Goal: Communication & Community: Answer question/provide support

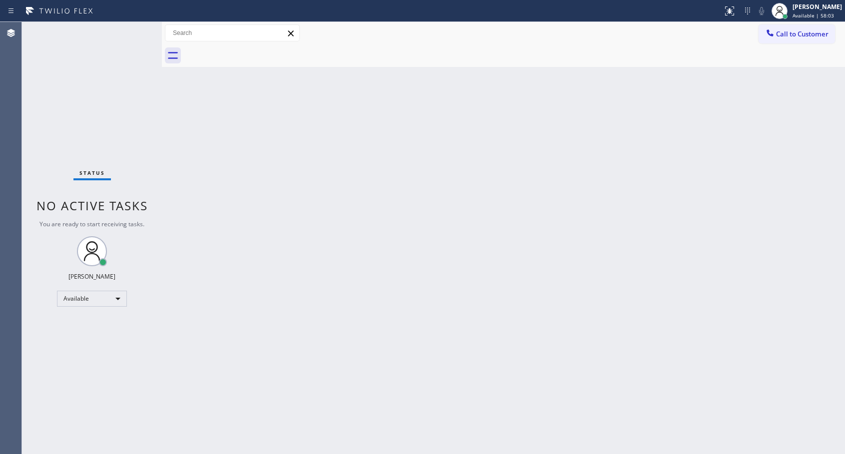
click at [362, 99] on div "Back to Dashboard Change Sender ID Customers Technicians Select a contact Outbo…" at bounding box center [503, 238] width 683 height 432
click at [782, 36] on span "Call to Customer" at bounding box center [802, 33] width 52 height 9
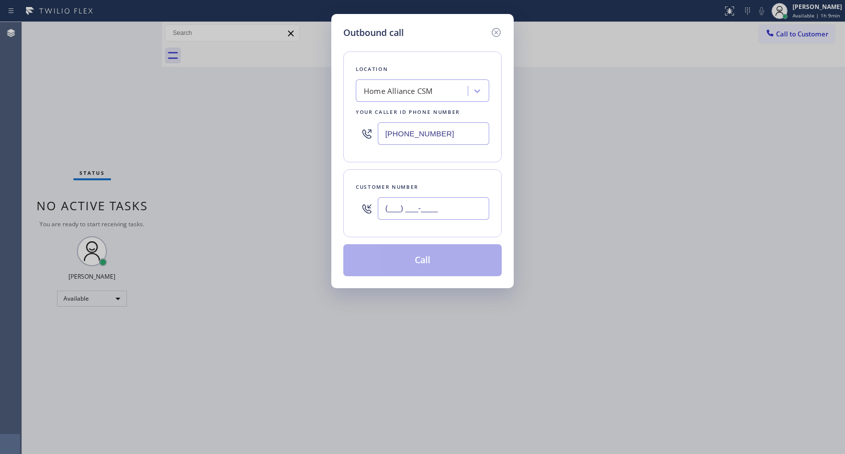
click at [392, 200] on input "(___) ___-____" at bounding box center [433, 208] width 111 height 22
paste input "310) 918-1251"
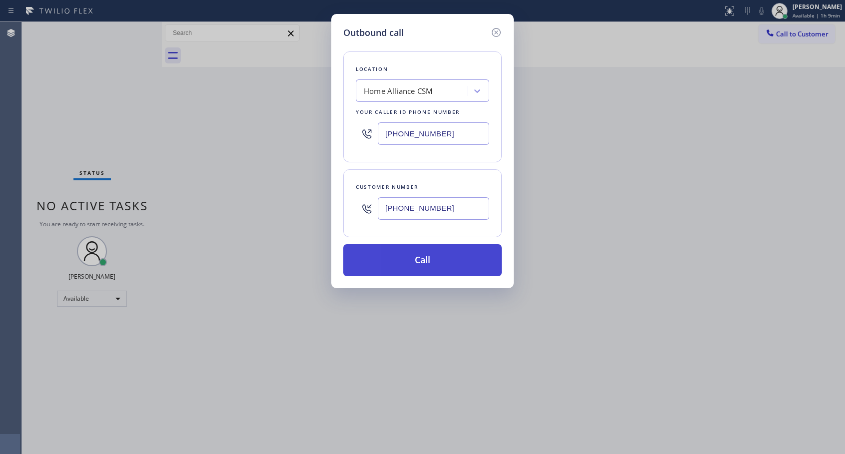
type input "[PHONE_NUMBER]"
click at [426, 258] on button "Call" at bounding box center [422, 260] width 158 height 32
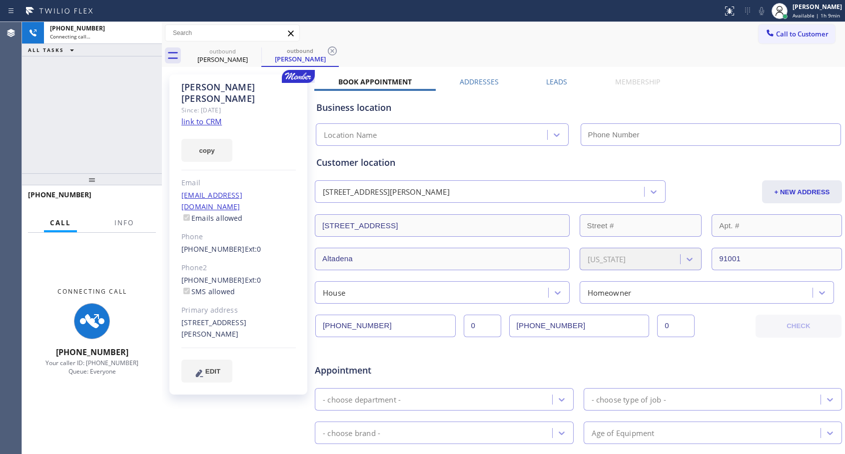
type input "[PHONE_NUMBER]"
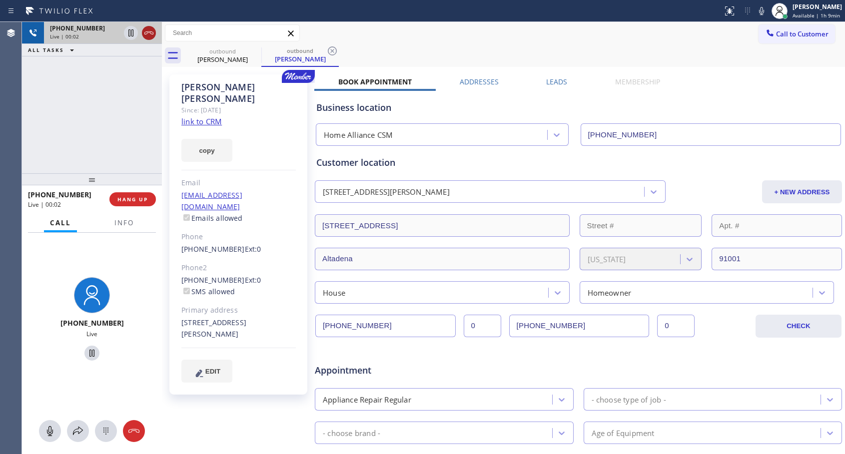
click at [149, 36] on icon at bounding box center [149, 33] width 12 height 12
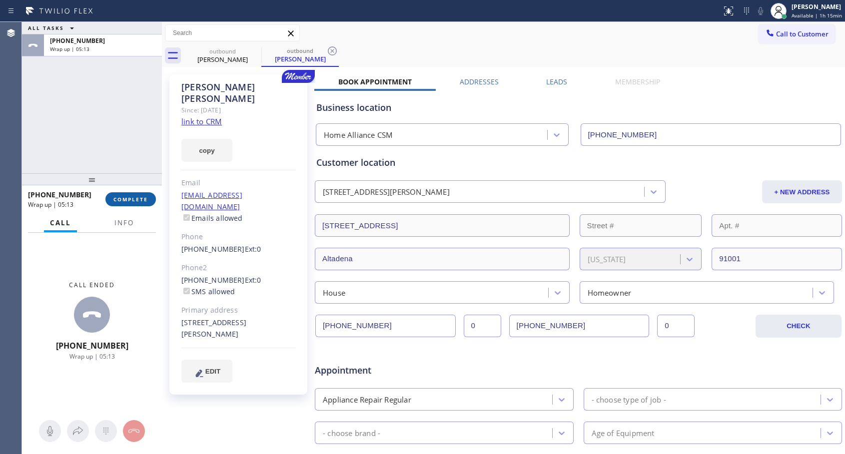
click at [135, 200] on span "COMPLETE" at bounding box center [130, 199] width 34 height 7
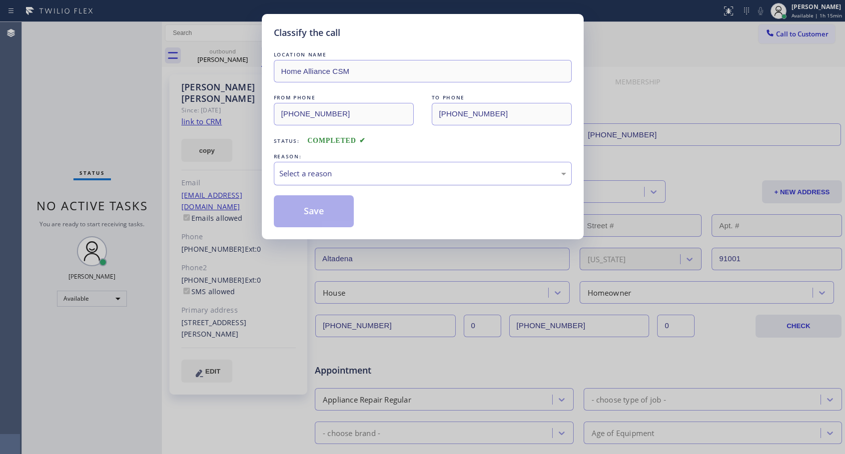
click at [361, 177] on div "Select a reason" at bounding box center [422, 173] width 287 height 11
click at [328, 210] on button "Save" at bounding box center [314, 211] width 80 height 32
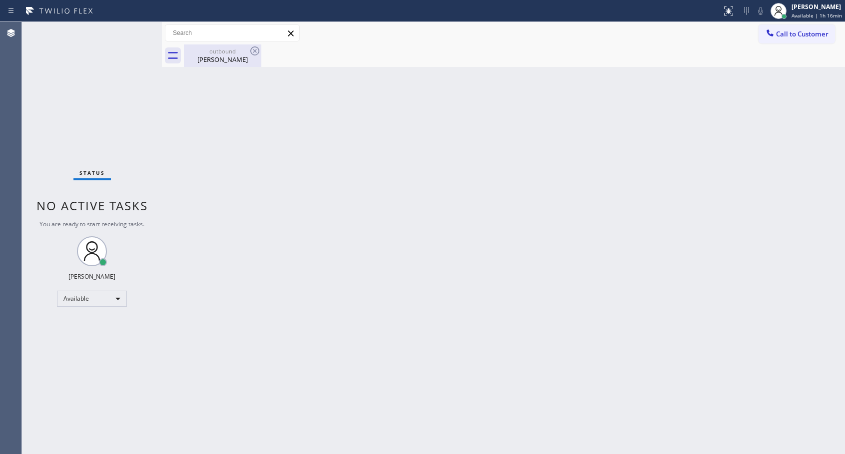
click at [203, 55] on div "[PERSON_NAME]" at bounding box center [222, 59] width 75 height 9
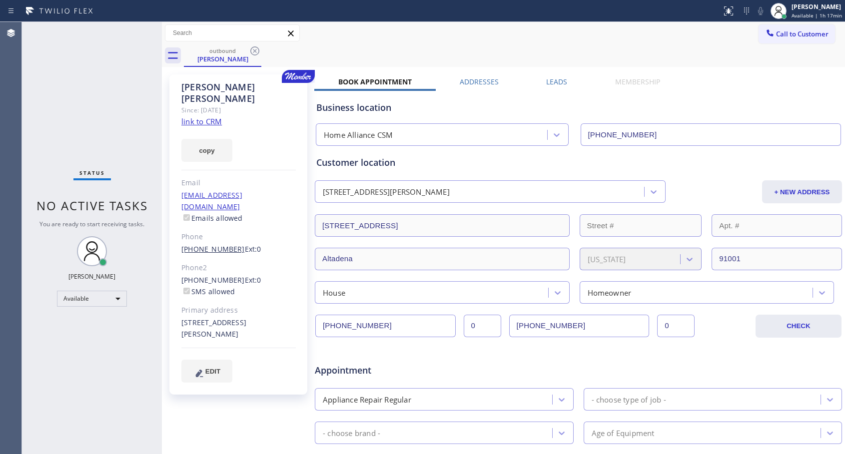
click at [205, 244] on link "[PHONE_NUMBER]" at bounding box center [212, 248] width 63 height 9
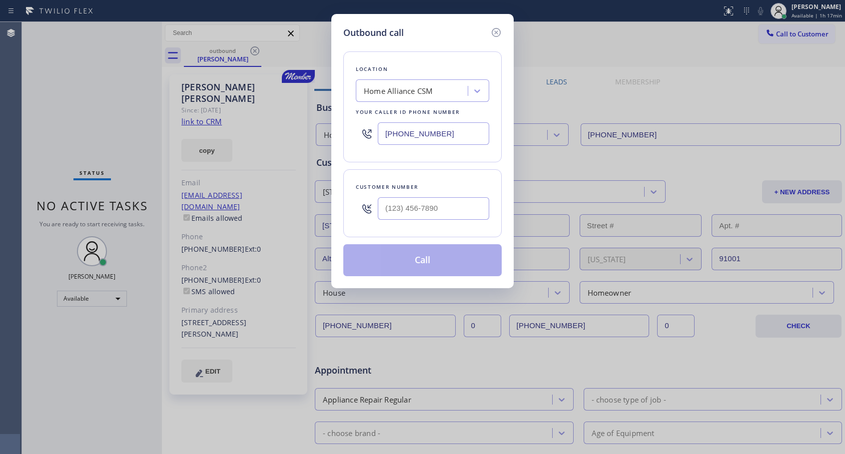
type input "[PHONE_NUMBER]"
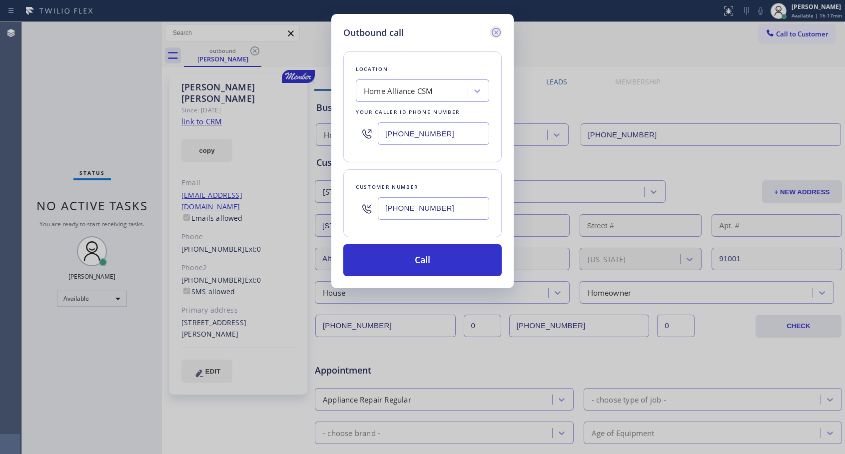
click at [497, 30] on icon at bounding box center [496, 32] width 12 height 12
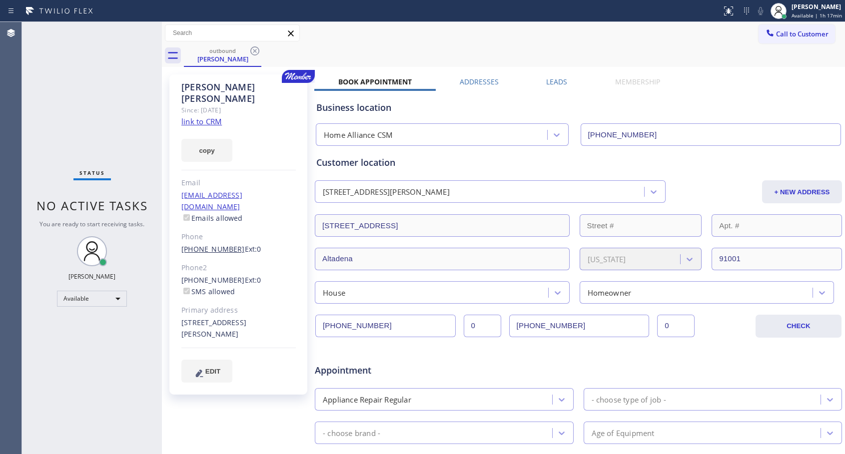
click at [209, 244] on link "[PHONE_NUMBER]" at bounding box center [212, 248] width 63 height 9
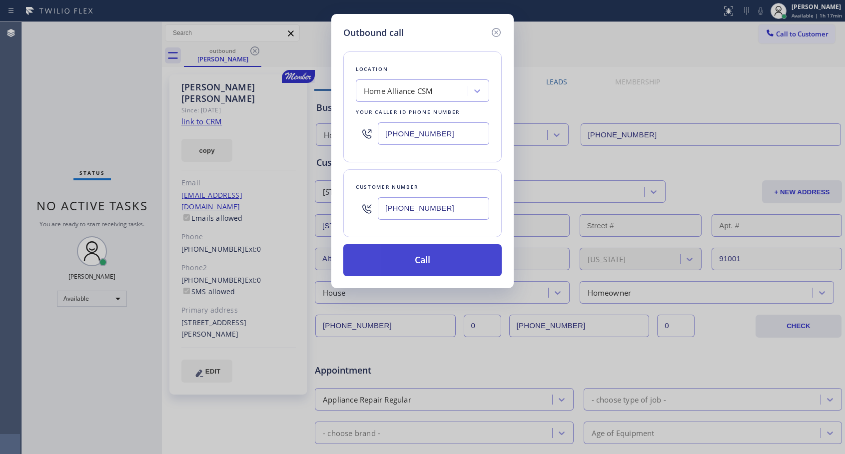
click at [436, 263] on button "Call" at bounding box center [422, 260] width 158 height 32
click at [444, 260] on button "Call" at bounding box center [422, 260] width 158 height 32
click at [433, 254] on button "Call" at bounding box center [422, 260] width 158 height 32
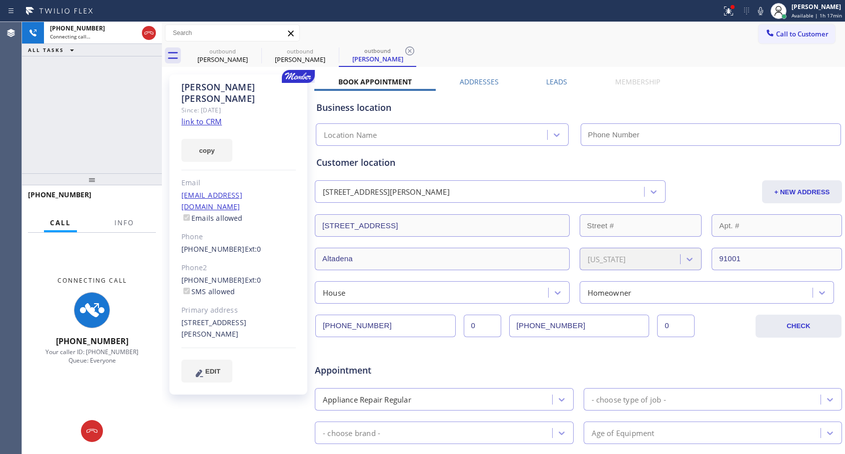
type input "[PHONE_NUMBER]"
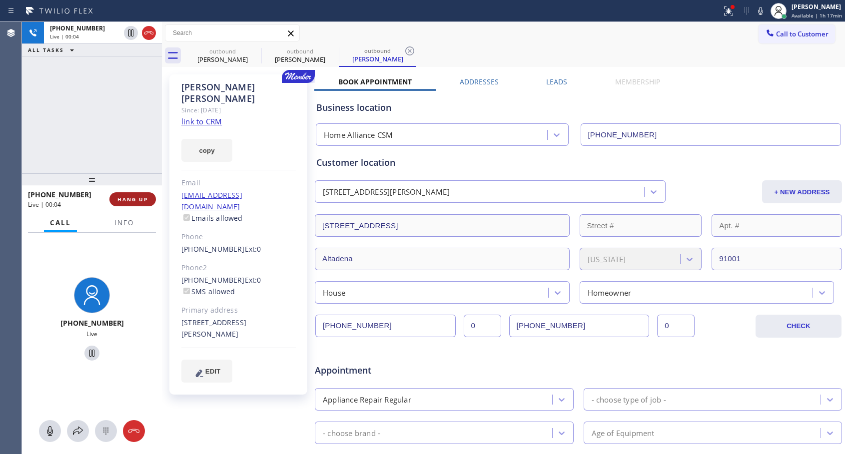
click at [119, 199] on span "HANG UP" at bounding box center [132, 199] width 30 height 7
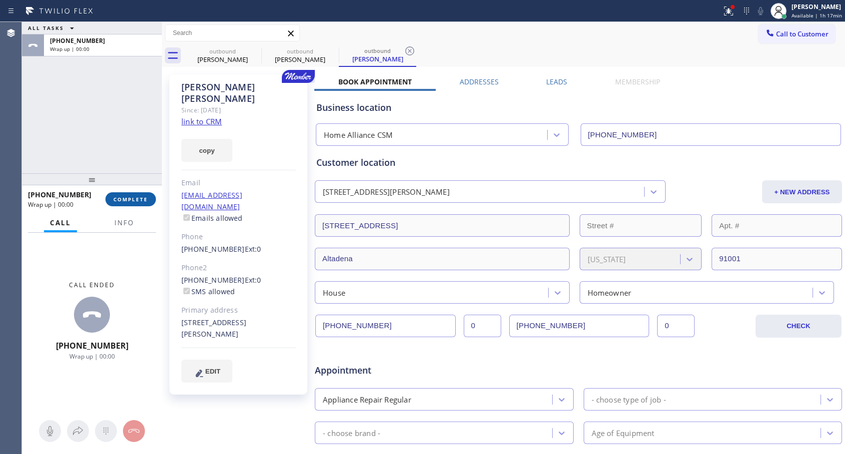
click at [121, 199] on span "COMPLETE" at bounding box center [130, 199] width 34 height 7
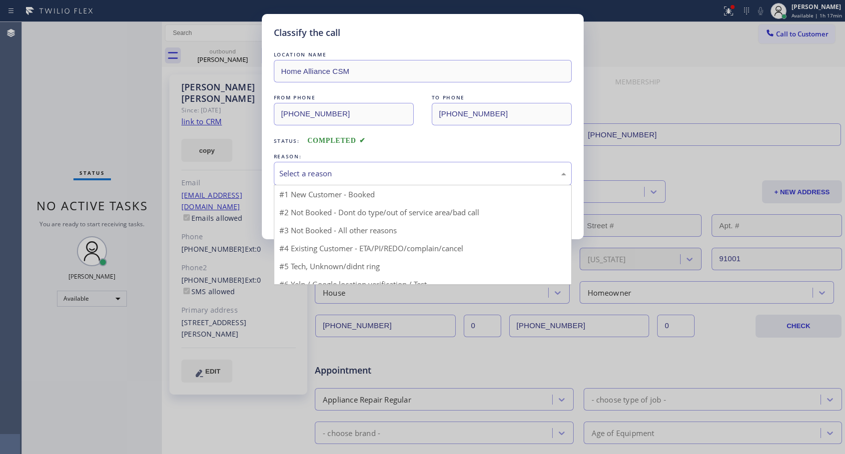
click at [380, 172] on div "Select a reason" at bounding box center [422, 173] width 287 height 11
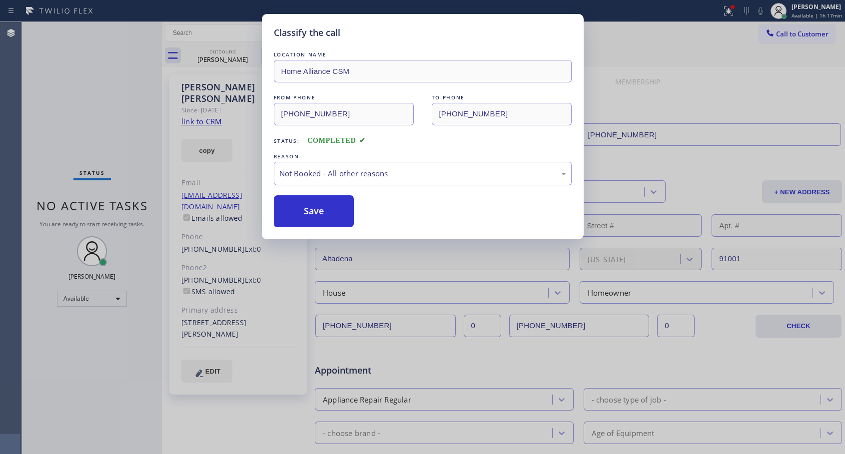
click at [308, 211] on button "Save" at bounding box center [314, 211] width 80 height 32
click at [4, 76] on div "Classify the call LOCATION NAME Home Alliance CSM FROM PHONE [PHONE_NUMBER] TO …" at bounding box center [422, 227] width 845 height 454
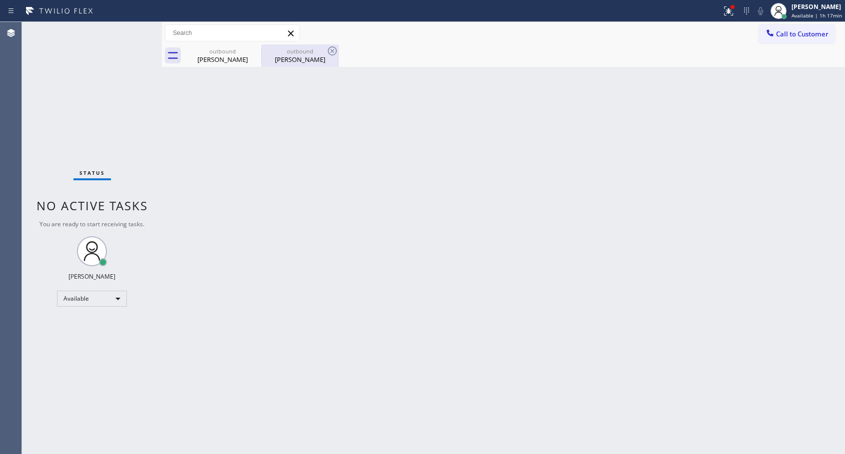
click at [287, 60] on div "[PERSON_NAME]" at bounding box center [299, 59] width 75 height 9
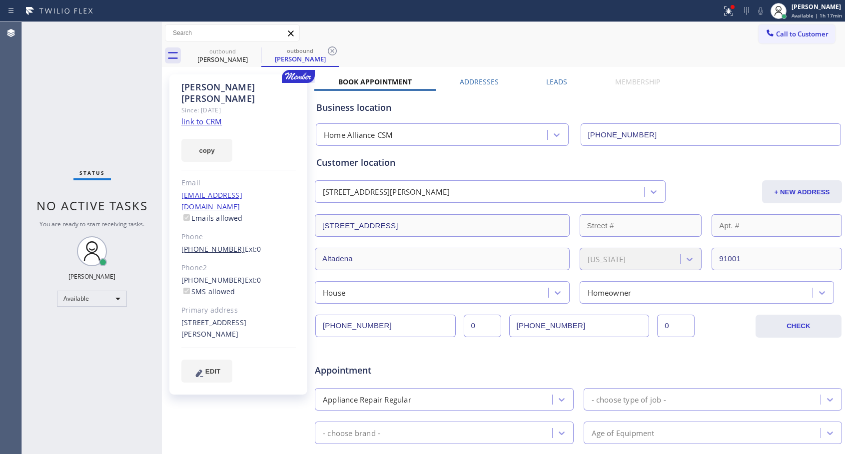
click at [206, 244] on link "[PHONE_NUMBER]" at bounding box center [212, 248] width 63 height 9
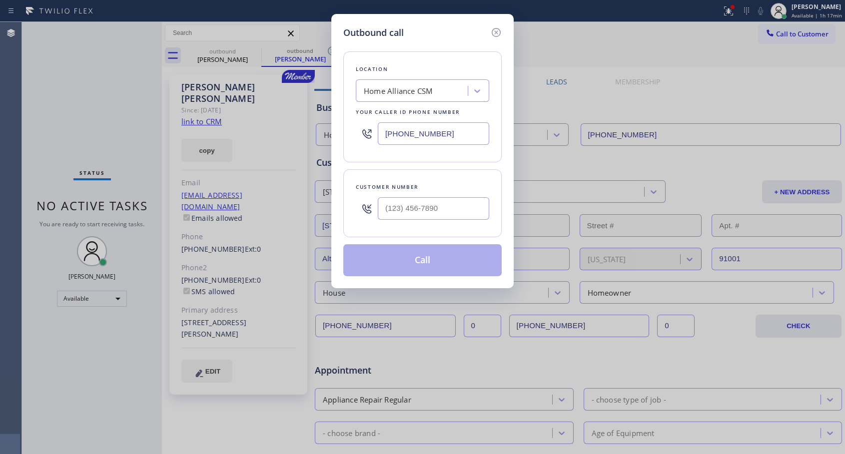
type input "[PHONE_NUMBER]"
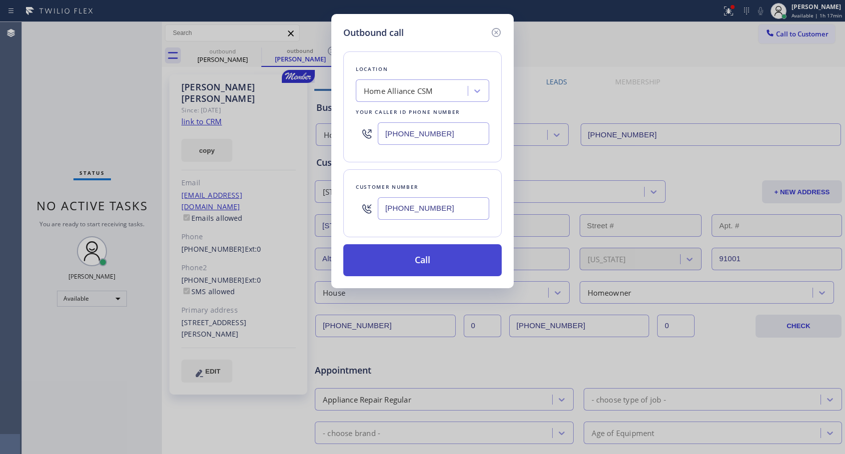
click at [402, 264] on button "Call" at bounding box center [422, 260] width 158 height 32
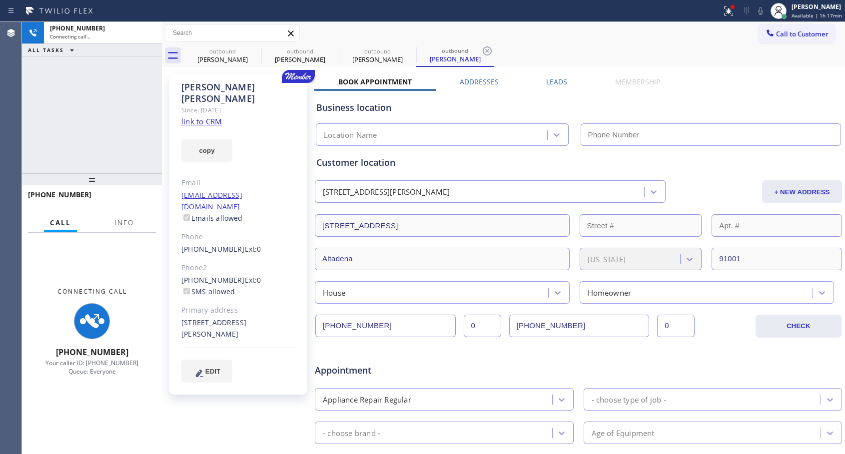
type input "[PHONE_NUMBER]"
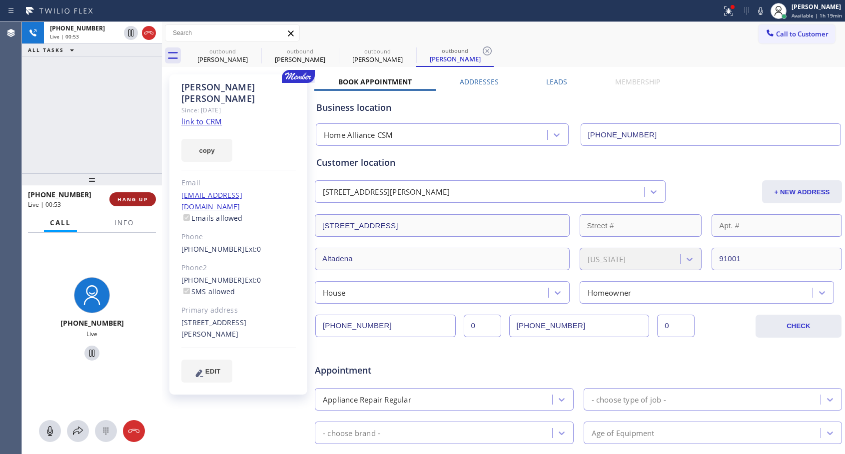
click at [133, 199] on span "HANG UP" at bounding box center [132, 199] width 30 height 7
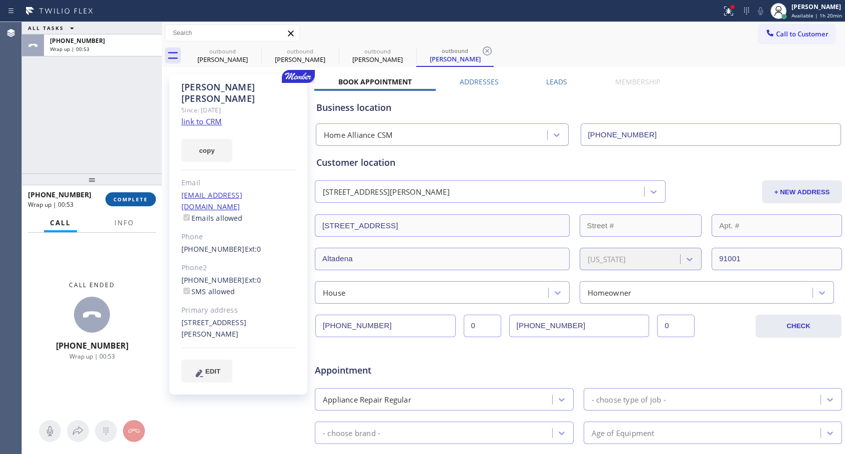
click at [129, 202] on span "COMPLETE" at bounding box center [130, 199] width 34 height 7
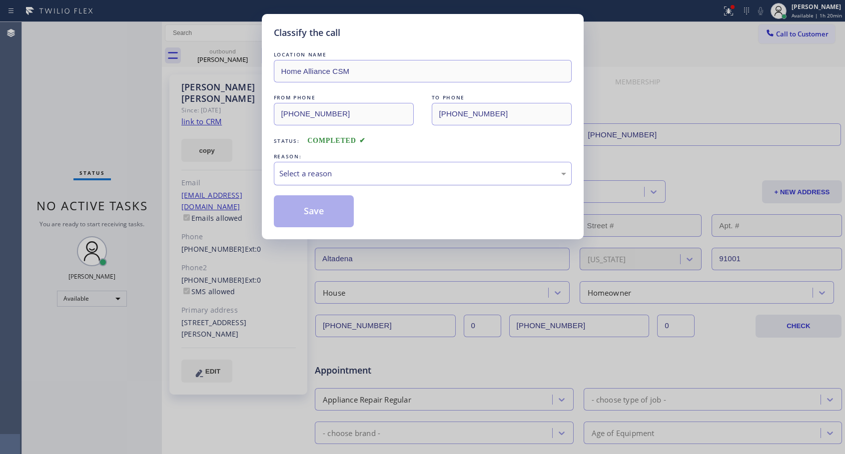
click at [433, 169] on div "Select a reason" at bounding box center [422, 173] width 287 height 11
click at [329, 219] on button "Save" at bounding box center [314, 211] width 80 height 32
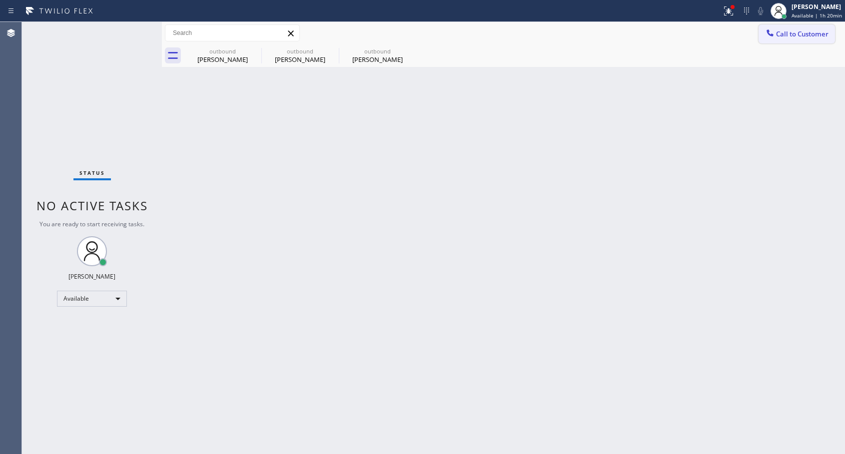
click at [797, 35] on span "Call to Customer" at bounding box center [802, 33] width 52 height 9
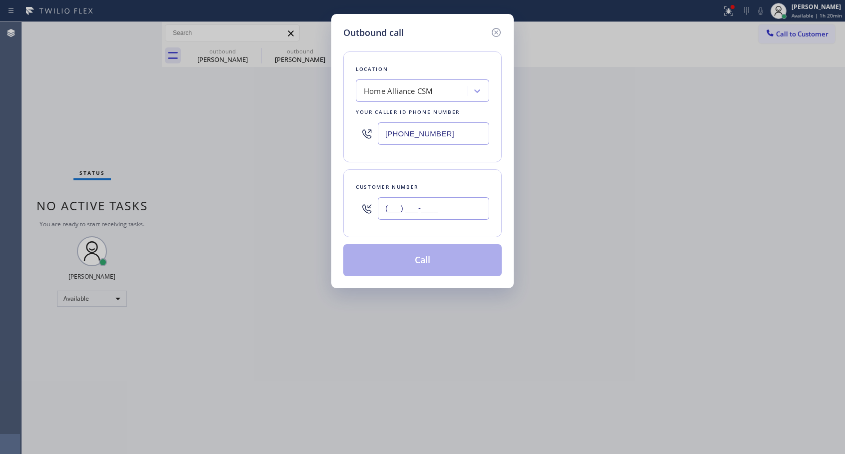
click at [384, 212] on input "(___) ___-____" at bounding box center [433, 208] width 111 height 22
paste input "904) 803-6783"
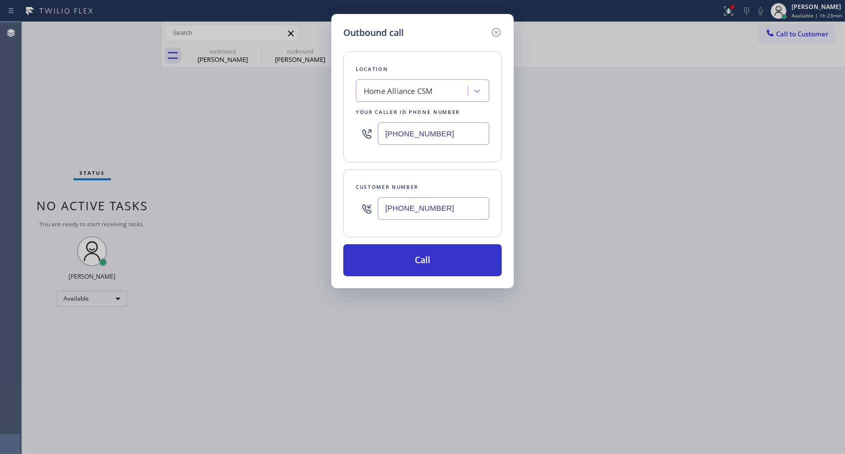
click at [427, 205] on input "[PHONE_NUMBER]" at bounding box center [433, 208] width 111 height 22
paste input "text"
type input "[PHONE_NUMBER]"
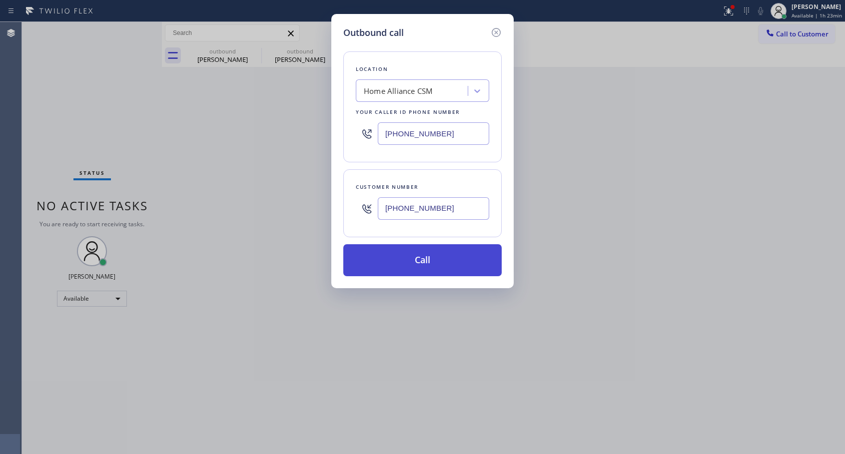
click at [435, 255] on button "Call" at bounding box center [422, 260] width 158 height 32
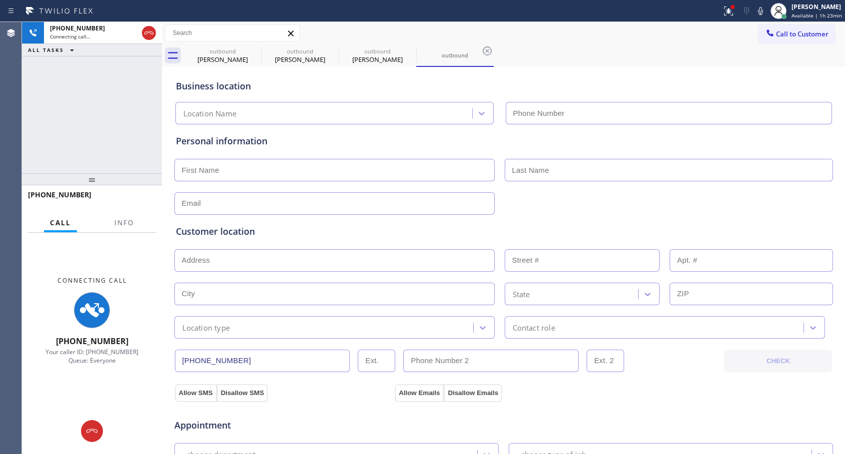
type input "[PHONE_NUMBER]"
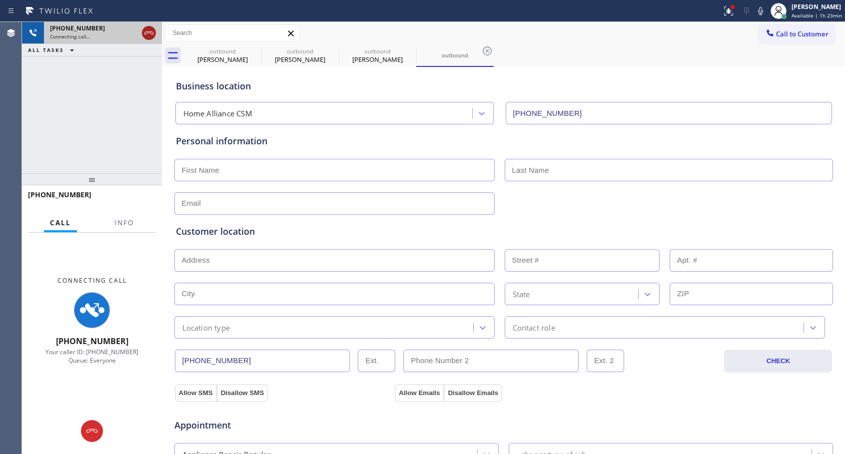
click at [149, 34] on icon at bounding box center [149, 33] width 12 height 12
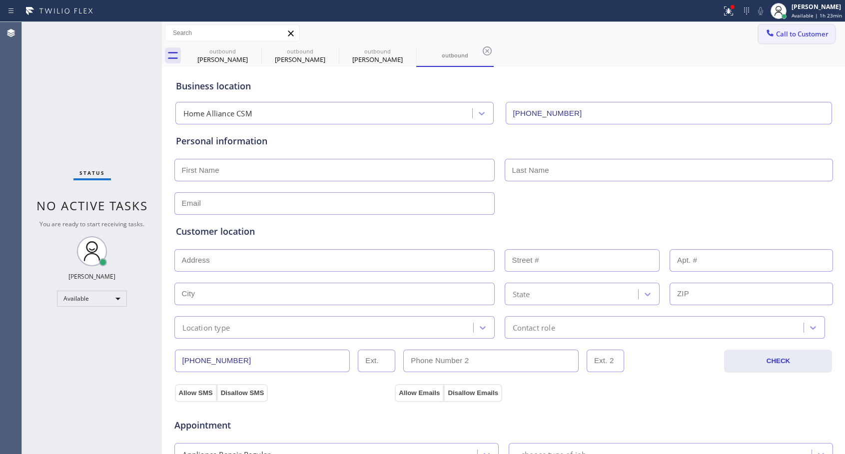
click at [789, 41] on button "Call to Customer" at bounding box center [797, 33] width 76 height 19
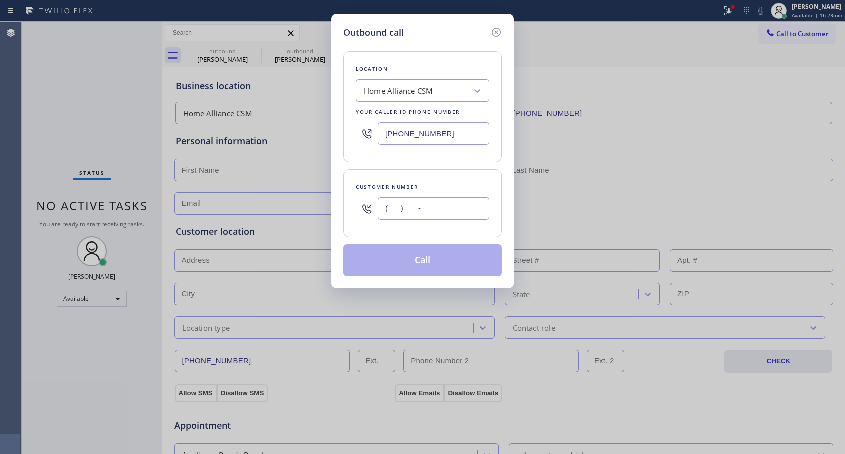
click at [444, 209] on input "(___) ___-____" at bounding box center [433, 208] width 111 height 22
paste input "904) 803-6783"
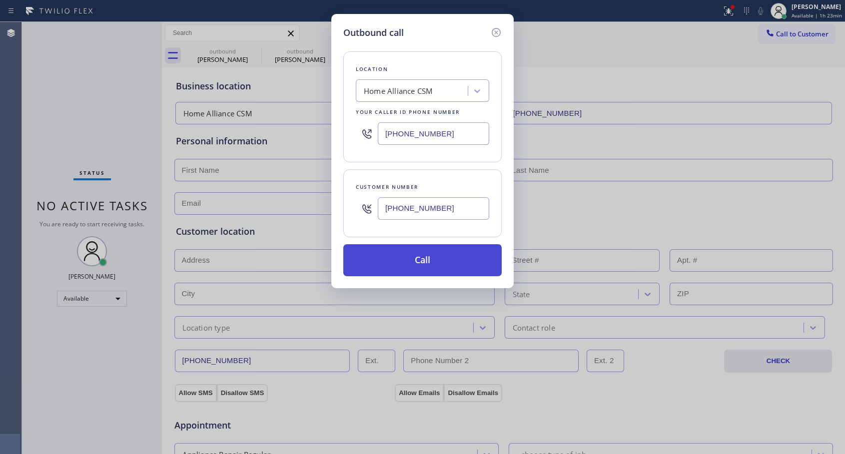
type input "[PHONE_NUMBER]"
click at [423, 263] on button "Call" at bounding box center [422, 260] width 158 height 32
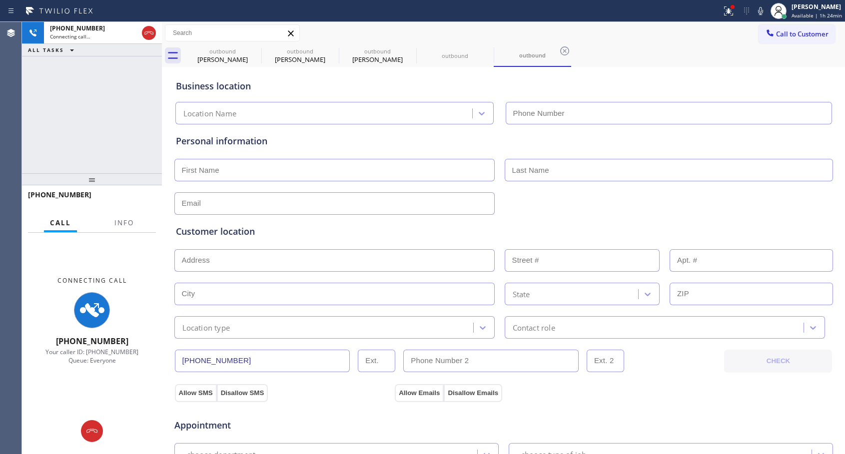
type input "[PHONE_NUMBER]"
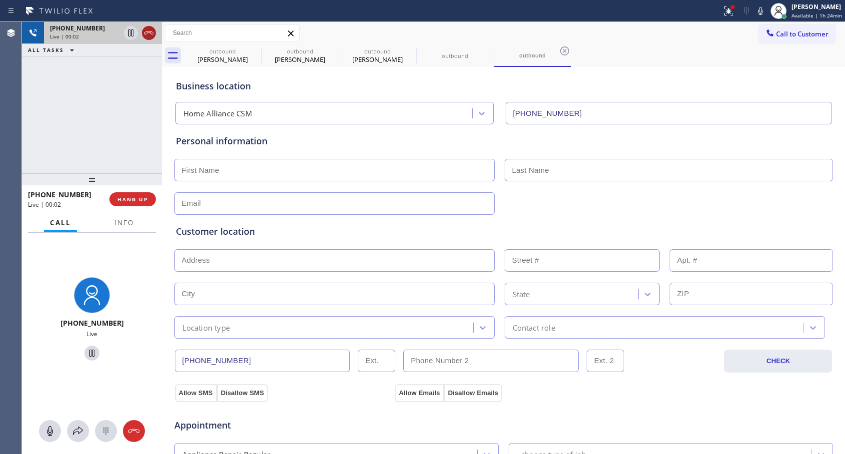
click at [151, 31] on icon at bounding box center [149, 33] width 12 height 12
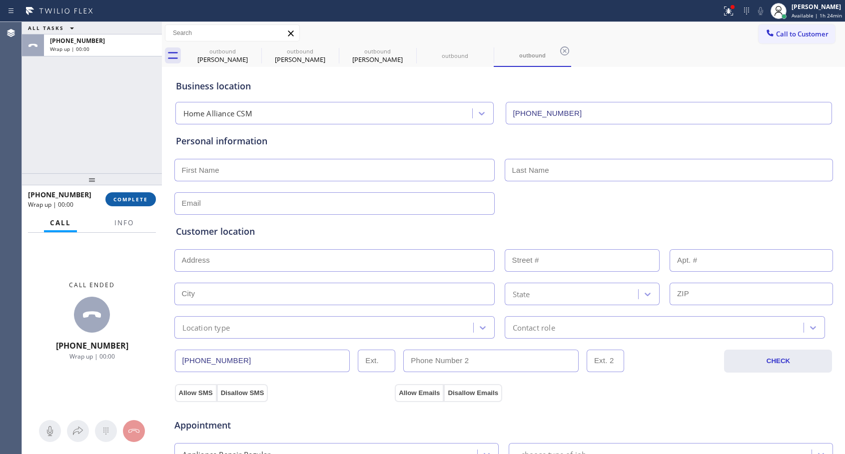
click at [128, 204] on button "COMPLETE" at bounding box center [130, 199] width 50 height 14
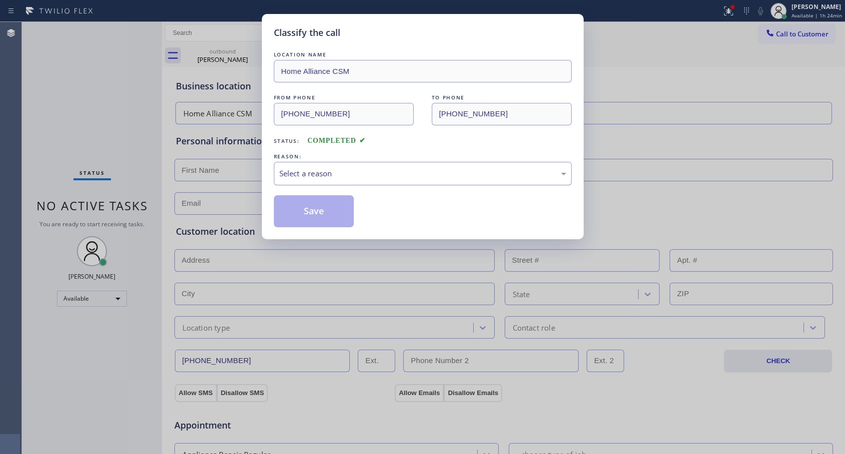
click at [361, 177] on div "Select a reason" at bounding box center [422, 173] width 287 height 11
click at [312, 207] on button "Save" at bounding box center [314, 211] width 80 height 32
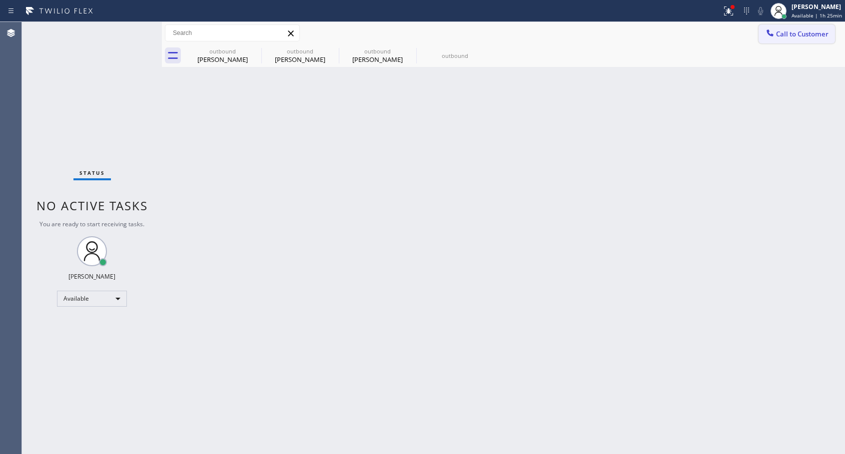
drag, startPoint x: 789, startPoint y: 39, endPoint x: 537, endPoint y: 118, distance: 264.1
click at [789, 40] on button "Call to Customer" at bounding box center [797, 33] width 76 height 19
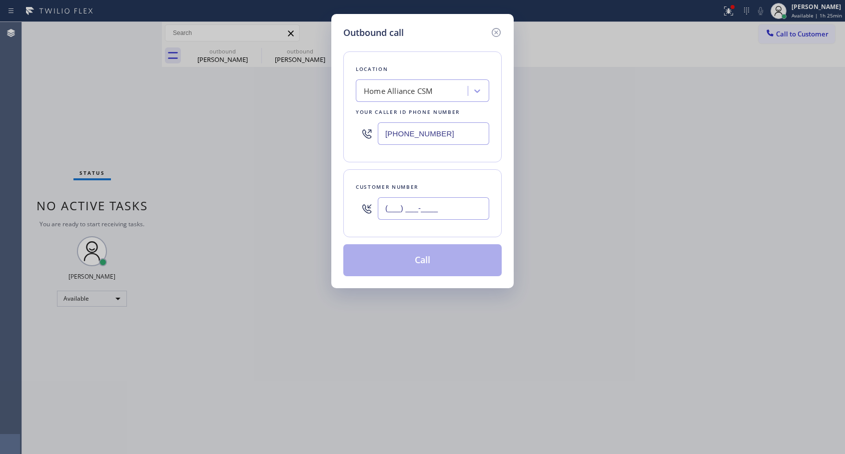
click at [451, 204] on input "(___) ___-____" at bounding box center [433, 208] width 111 height 22
paste input "305) 469-7082"
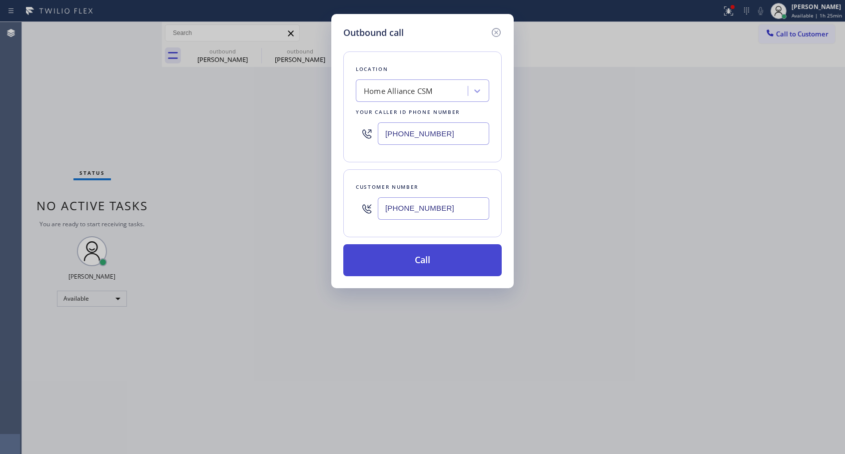
type input "[PHONE_NUMBER]"
click at [434, 261] on button "Call" at bounding box center [422, 260] width 158 height 32
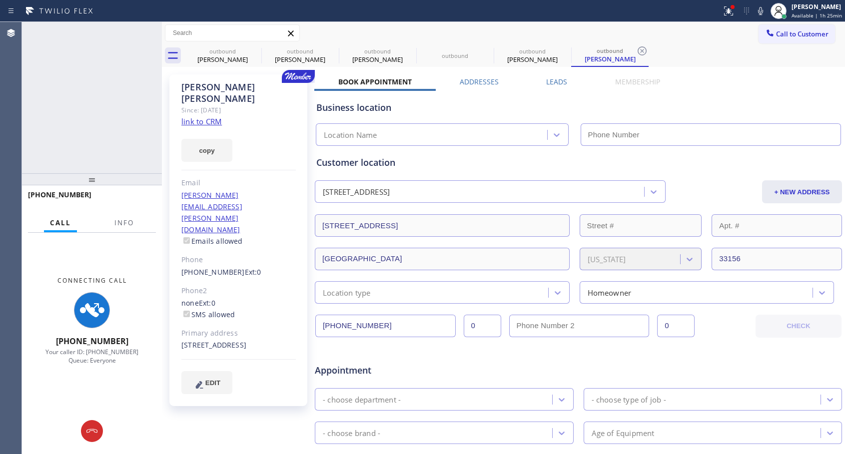
type input "[PHONE_NUMBER]"
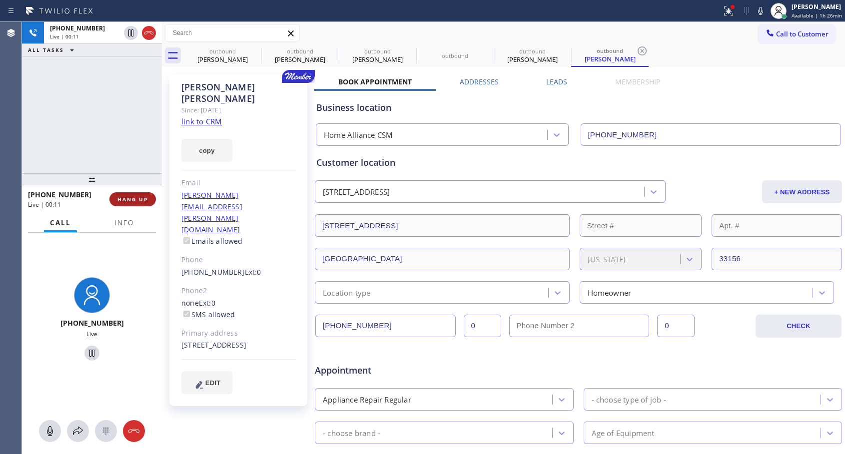
click at [132, 200] on span "HANG UP" at bounding box center [132, 199] width 30 height 7
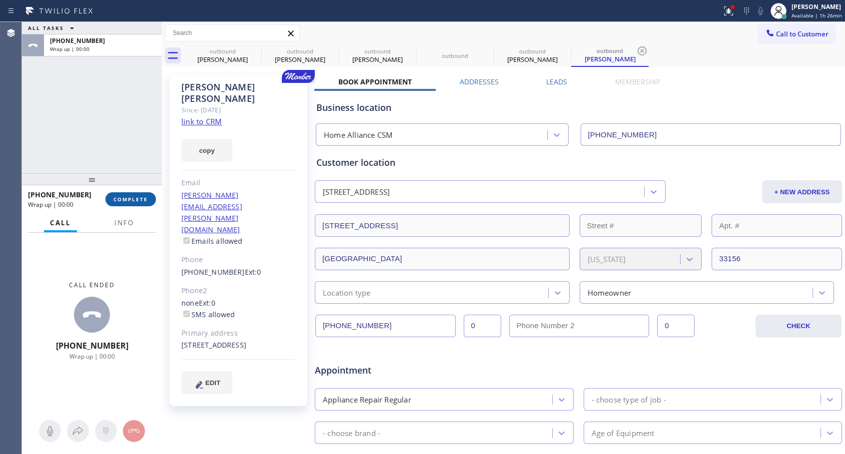
click at [132, 200] on span "COMPLETE" at bounding box center [130, 199] width 34 height 7
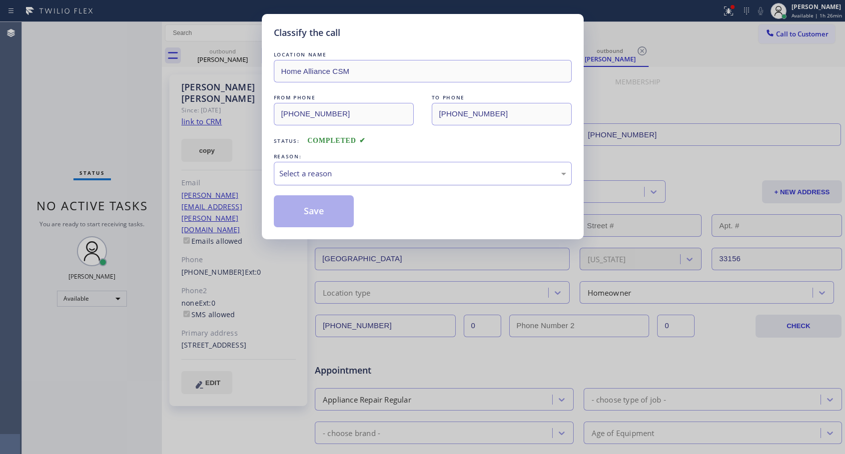
click at [432, 174] on div "Select a reason" at bounding box center [422, 173] width 287 height 11
click at [322, 211] on button "Save" at bounding box center [314, 211] width 80 height 32
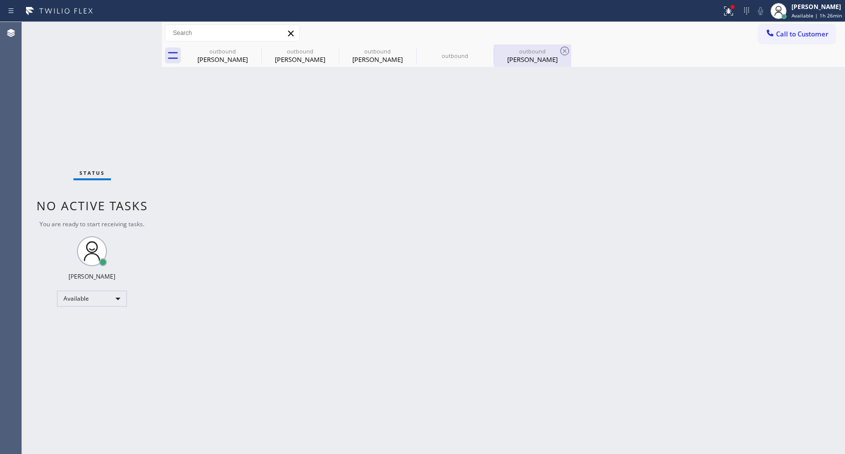
click at [526, 55] on div "[PERSON_NAME]" at bounding box center [532, 59] width 75 height 9
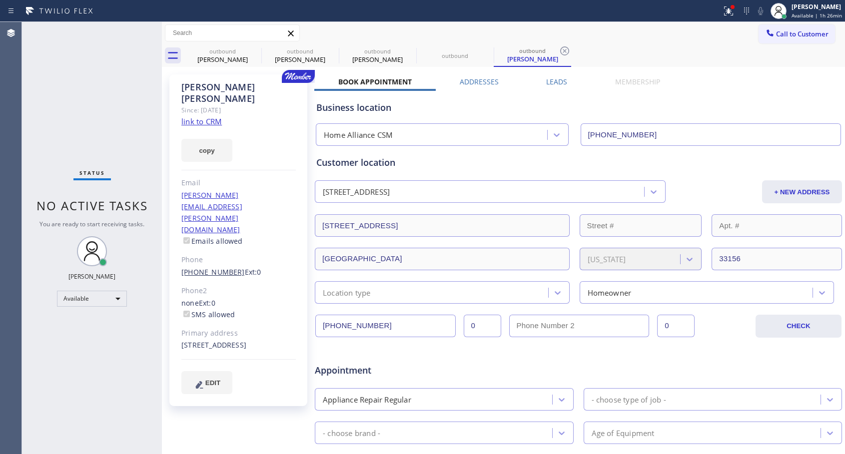
click at [207, 267] on link "[PHONE_NUMBER]" at bounding box center [212, 271] width 63 height 9
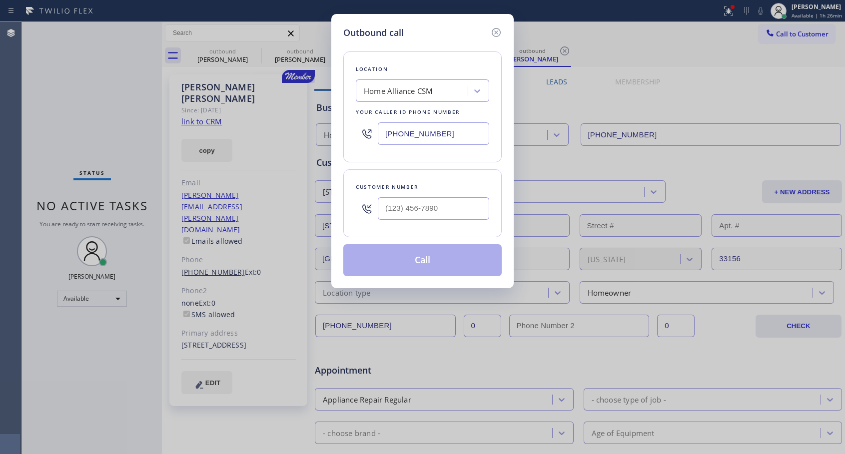
type input "[PHONE_NUMBER]"
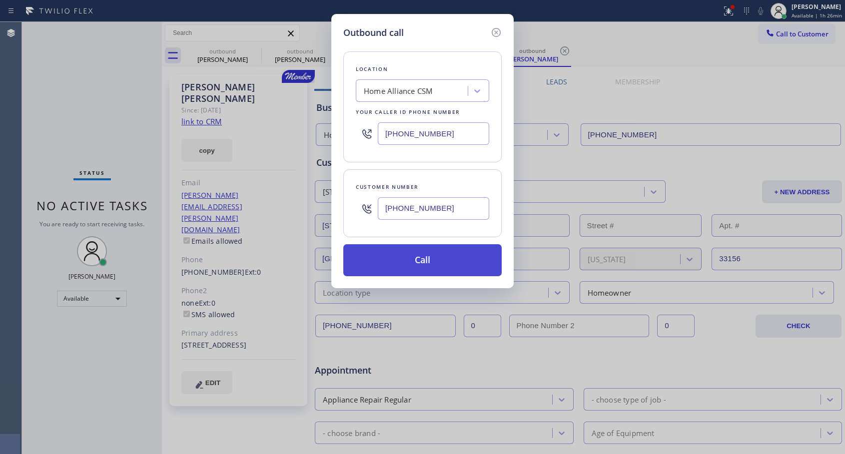
click at [460, 270] on button "Call" at bounding box center [422, 260] width 158 height 32
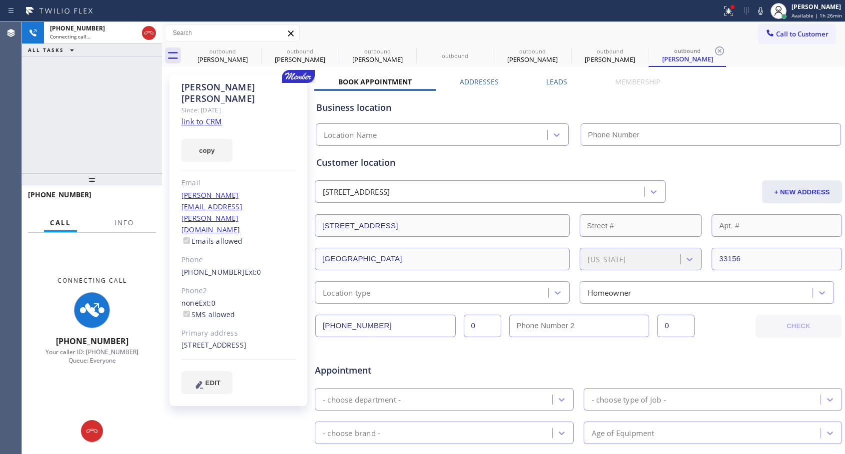
type input "[PHONE_NUMBER]"
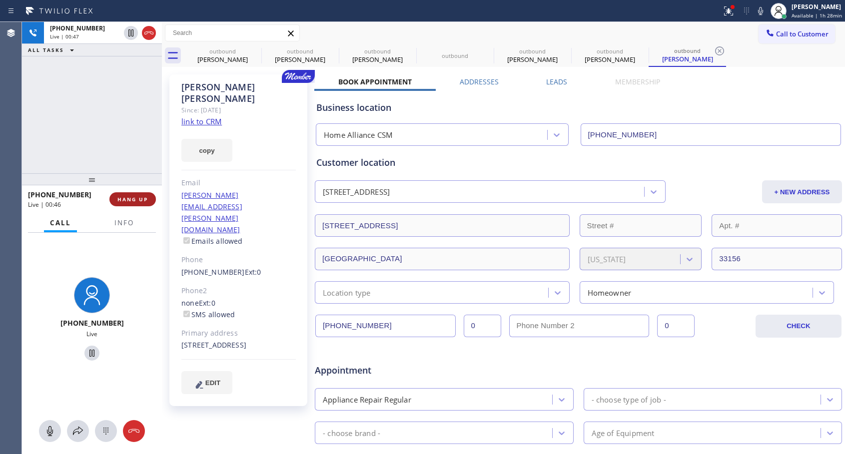
click at [140, 200] on span "HANG UP" at bounding box center [132, 199] width 30 height 7
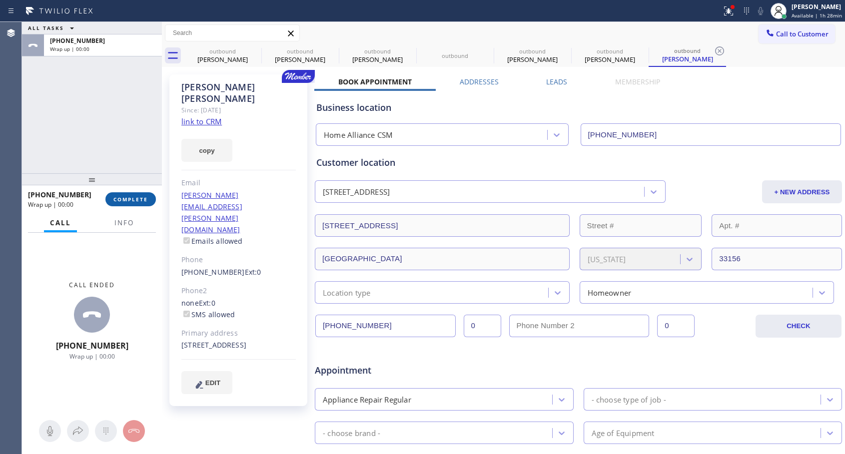
click at [140, 200] on span "COMPLETE" at bounding box center [130, 199] width 34 height 7
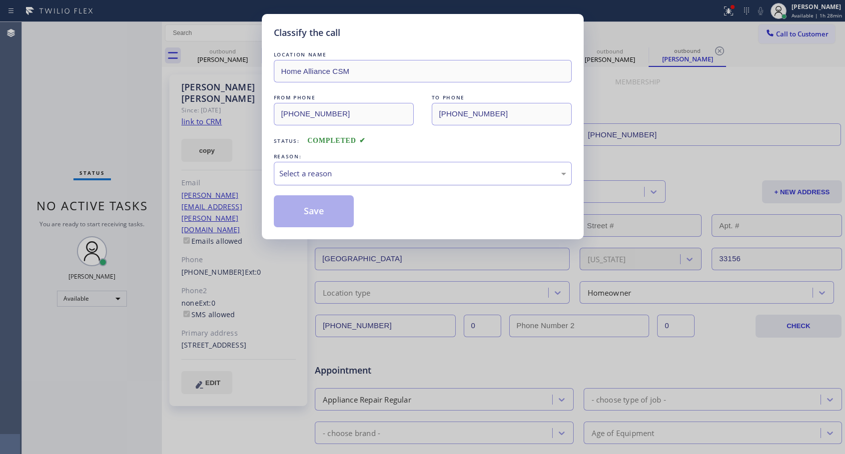
click at [374, 174] on div "Select a reason" at bounding box center [422, 173] width 287 height 11
click at [307, 213] on button "Save" at bounding box center [314, 211] width 80 height 32
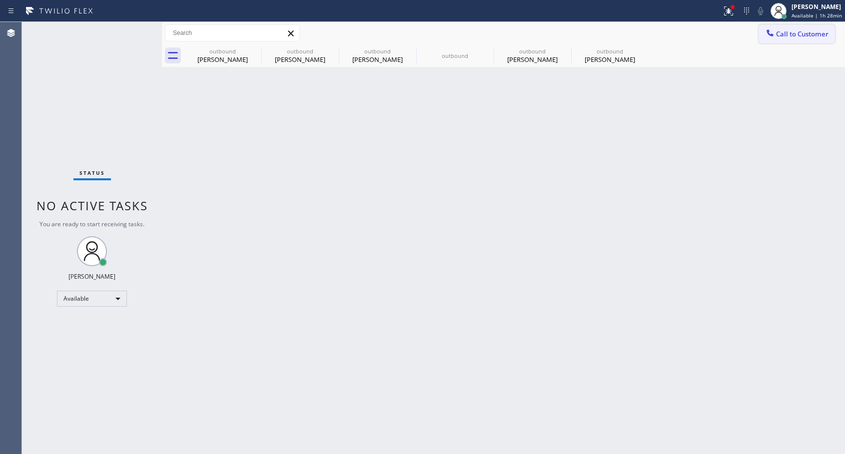
click at [782, 37] on span "Call to Customer" at bounding box center [802, 33] width 52 height 9
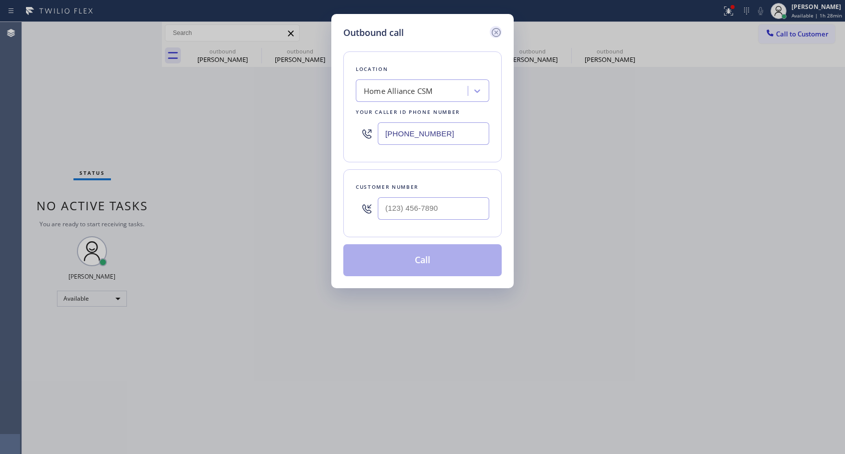
click at [498, 35] on icon at bounding box center [496, 32] width 12 height 12
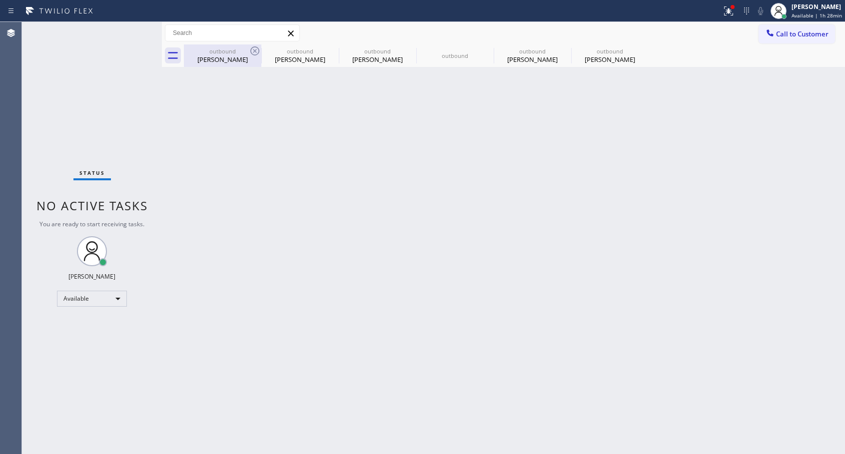
type input "[PHONE_NUMBER]"
click at [254, 50] on icon at bounding box center [254, 50] width 9 height 9
click at [0, 0] on icon at bounding box center [0, 0] width 0 height 0
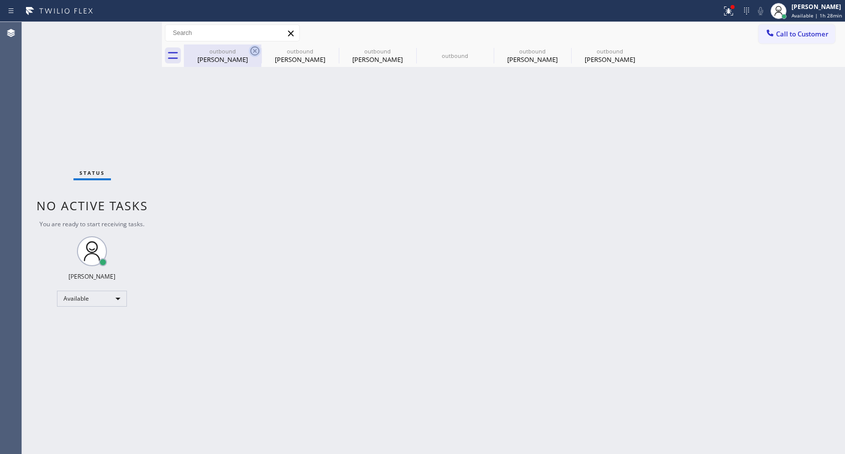
click at [0, 0] on icon at bounding box center [0, 0] width 0 height 0
click at [254, 50] on div "outbound [PERSON_NAME] outbound [PERSON_NAME] outbound [PERSON_NAME] outbound o…" at bounding box center [514, 55] width 661 height 22
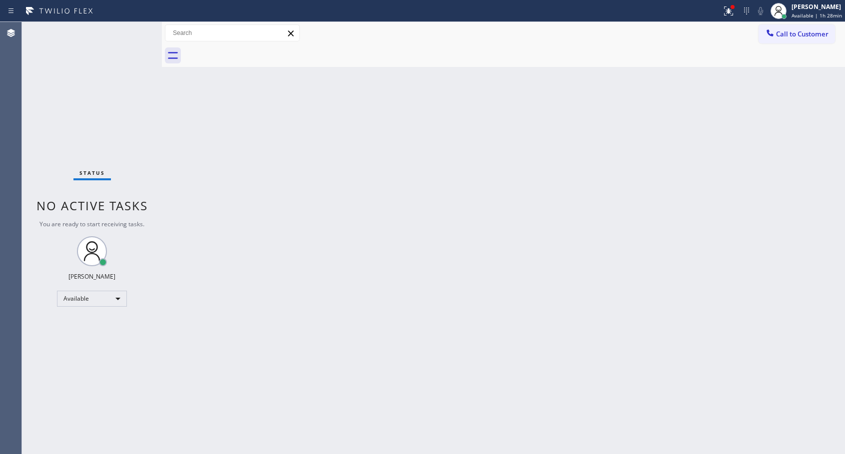
click at [254, 50] on div at bounding box center [514, 55] width 661 height 22
click at [794, 42] on button "Call to Customer" at bounding box center [797, 33] width 76 height 19
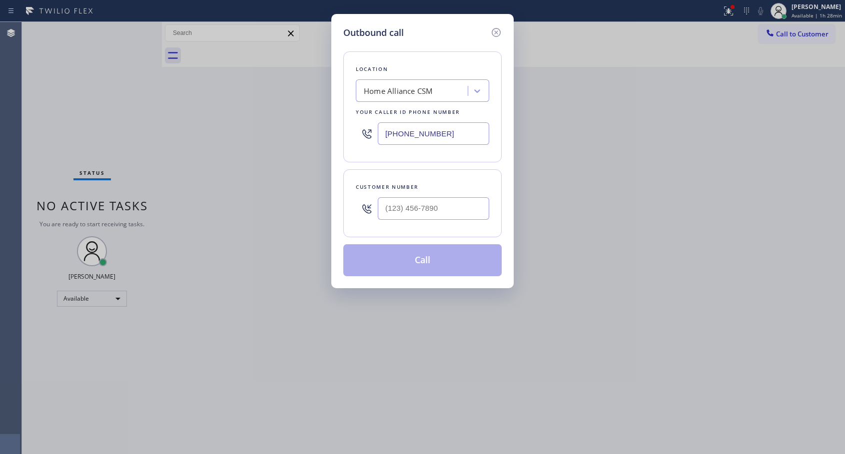
type input "(___) ___-____"
click at [460, 212] on input "(___) ___-____" at bounding box center [433, 208] width 111 height 22
click at [384, 207] on input "(___) ___-____" at bounding box center [433, 208] width 111 height 22
paste input "773) 718-7516"
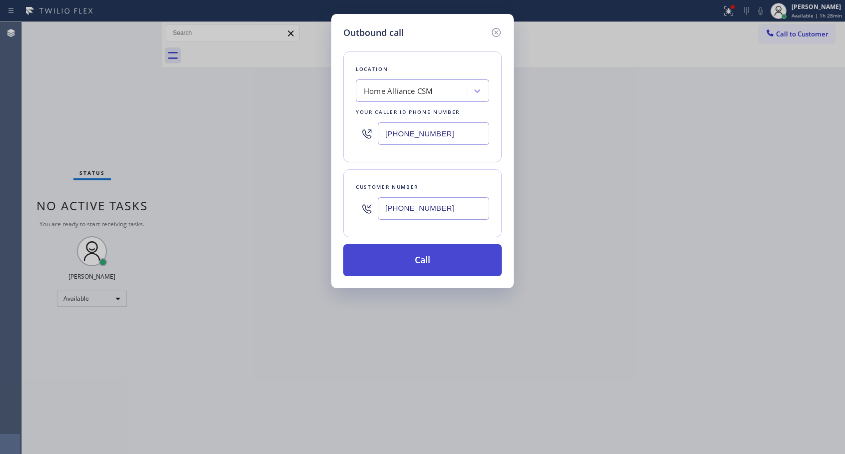
type input "[PHONE_NUMBER]"
click at [427, 257] on button "Call" at bounding box center [422, 260] width 158 height 32
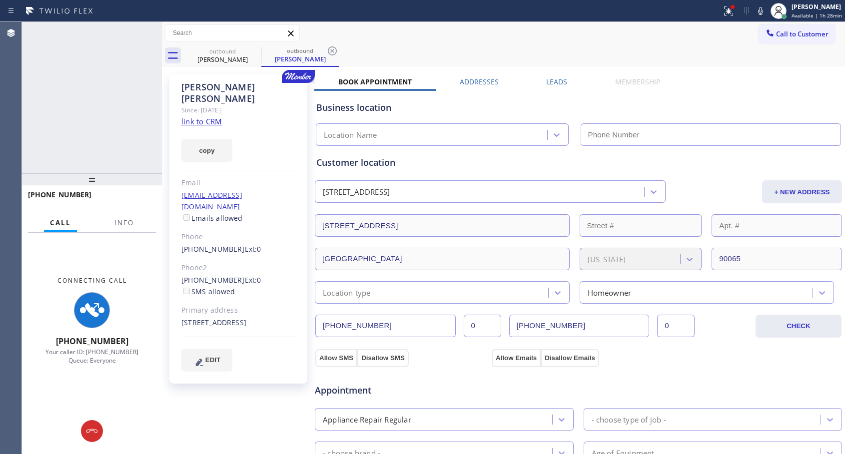
type input "[PHONE_NUMBER]"
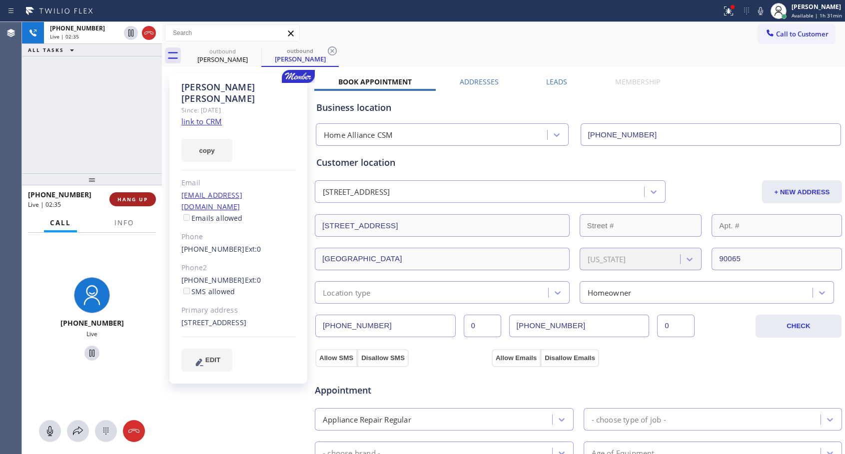
click at [129, 202] on span "HANG UP" at bounding box center [132, 199] width 30 height 7
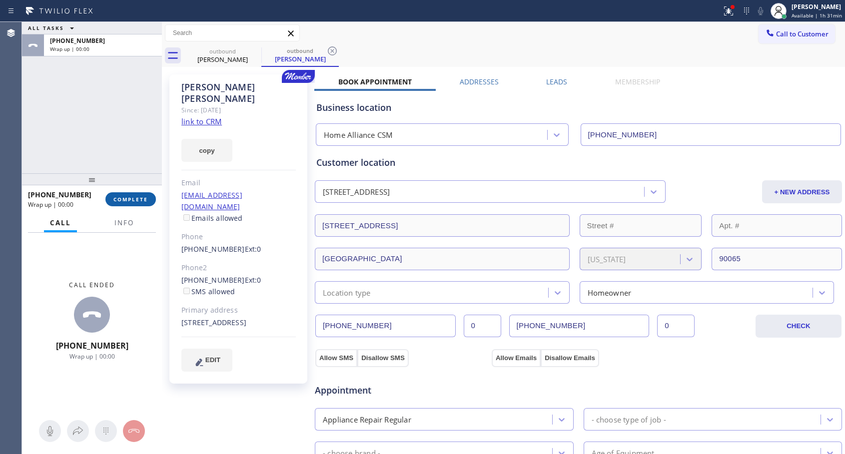
click at [129, 202] on span "COMPLETE" at bounding box center [130, 199] width 34 height 7
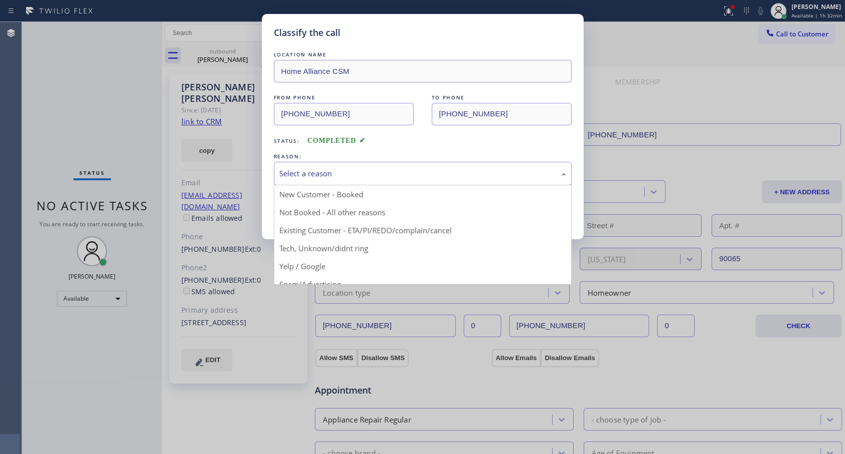
click at [452, 179] on div "Select a reason" at bounding box center [423, 173] width 298 height 23
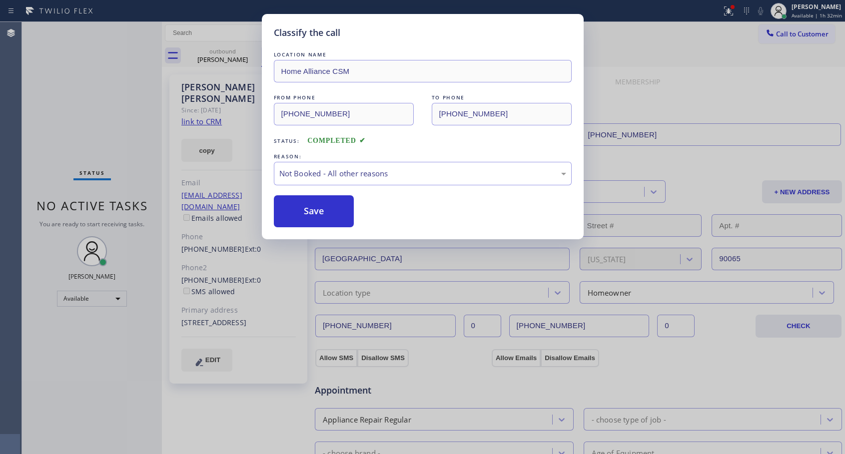
click at [313, 213] on button "Save" at bounding box center [314, 211] width 80 height 32
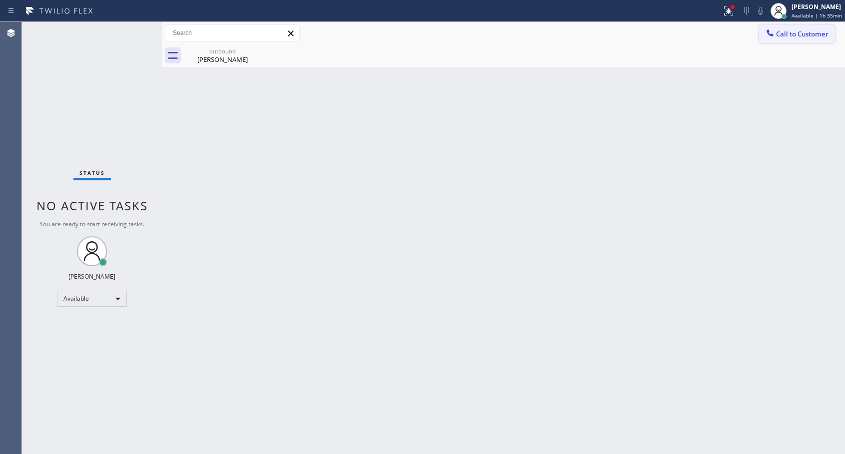
click at [790, 35] on span "Call to Customer" at bounding box center [802, 33] width 52 height 9
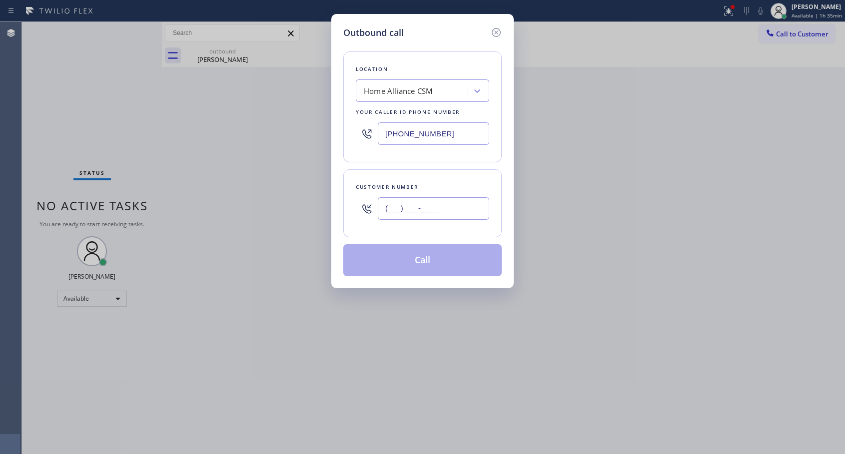
click at [425, 206] on input "(___) ___-____" at bounding box center [433, 208] width 111 height 22
paste input "310) 913-4224"
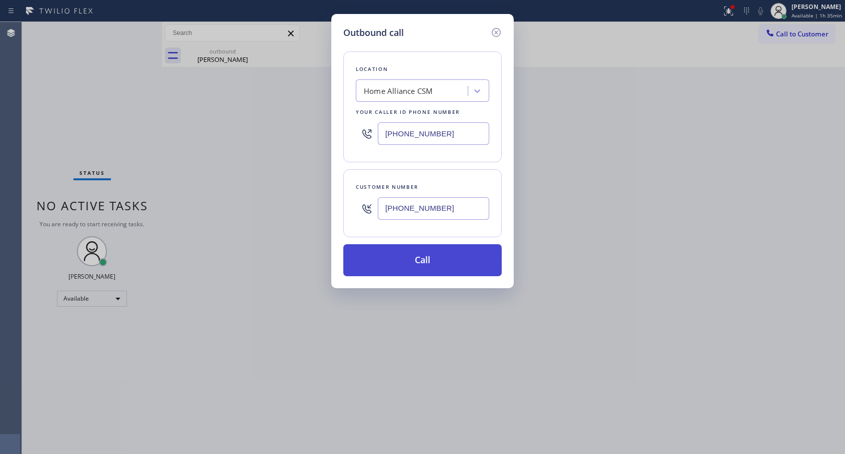
type input "[PHONE_NUMBER]"
click at [411, 264] on button "Call" at bounding box center [422, 260] width 158 height 32
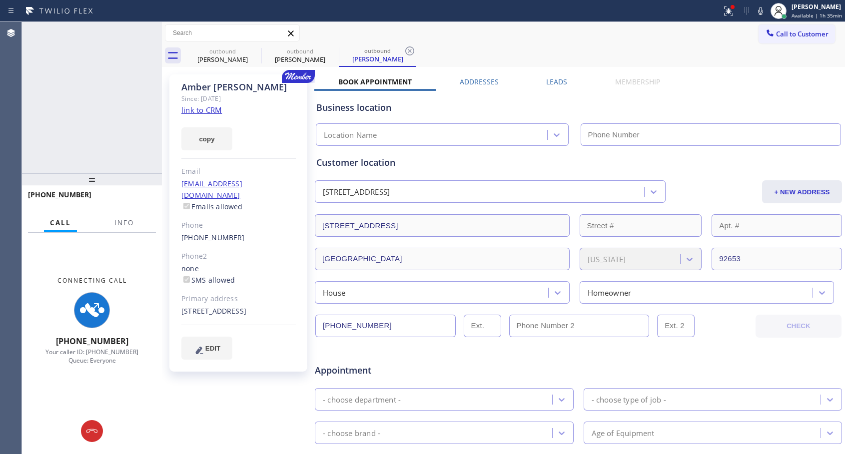
type input "[PHONE_NUMBER]"
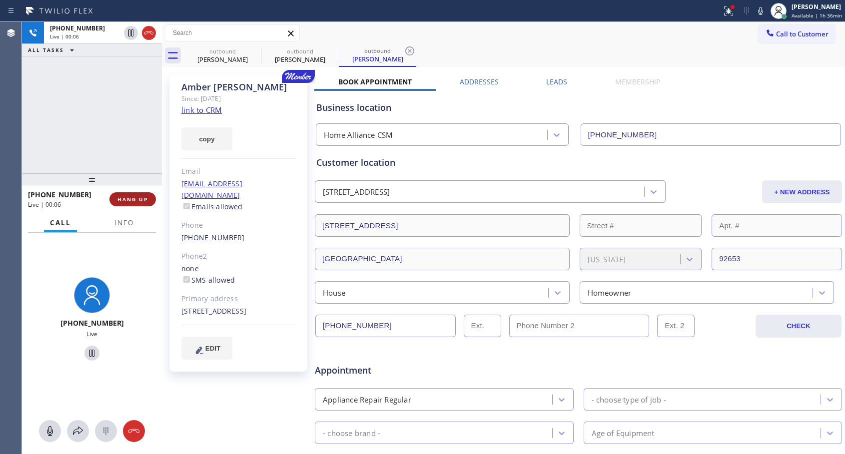
click at [124, 200] on span "HANG UP" at bounding box center [132, 199] width 30 height 7
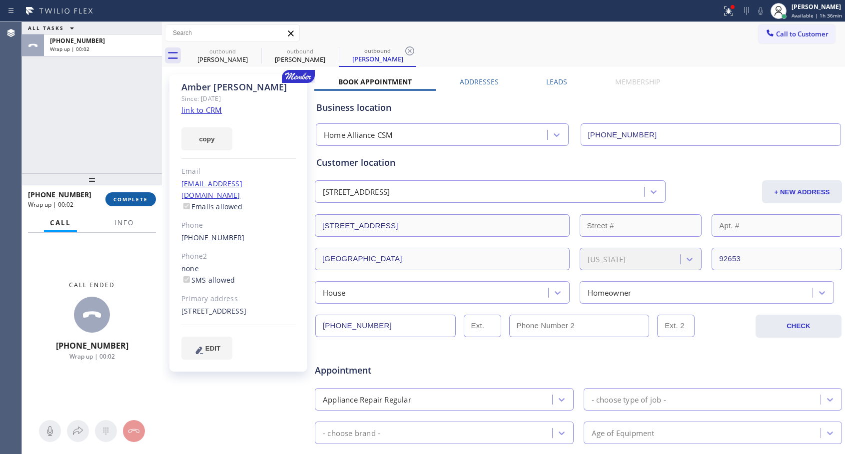
click at [126, 199] on span "COMPLETE" at bounding box center [130, 199] width 34 height 7
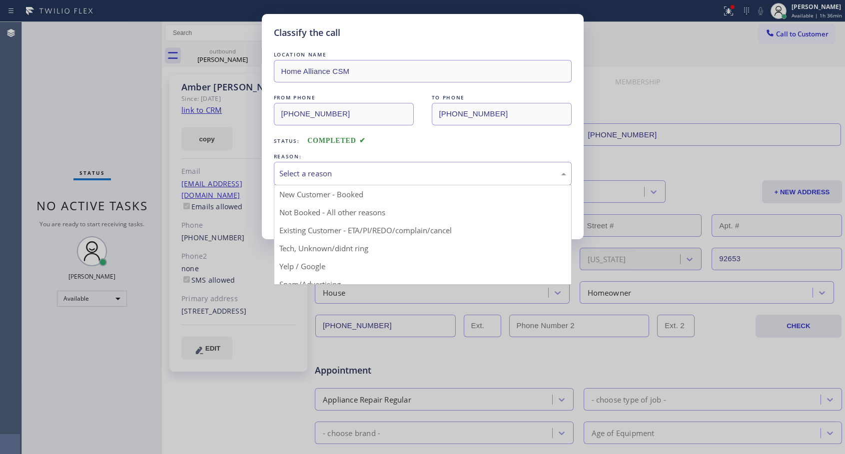
click at [432, 173] on div "Select a reason" at bounding box center [422, 173] width 287 height 11
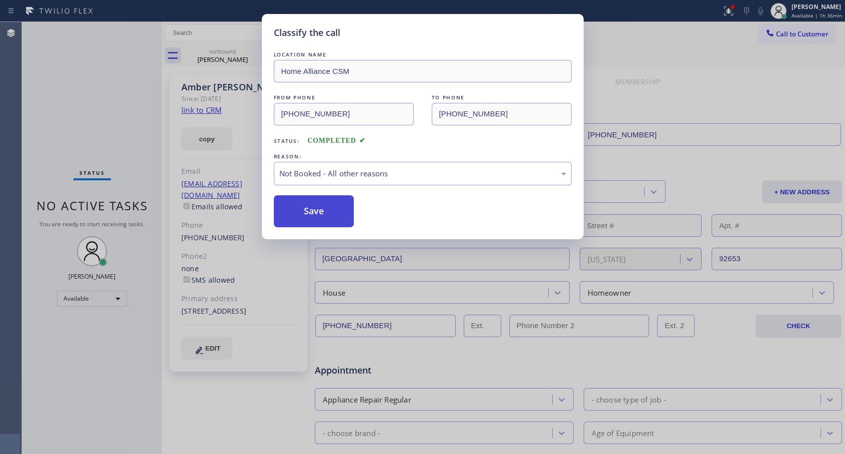
click at [317, 200] on button "Save" at bounding box center [314, 211] width 80 height 32
click at [314, 207] on button "Save" at bounding box center [314, 211] width 80 height 32
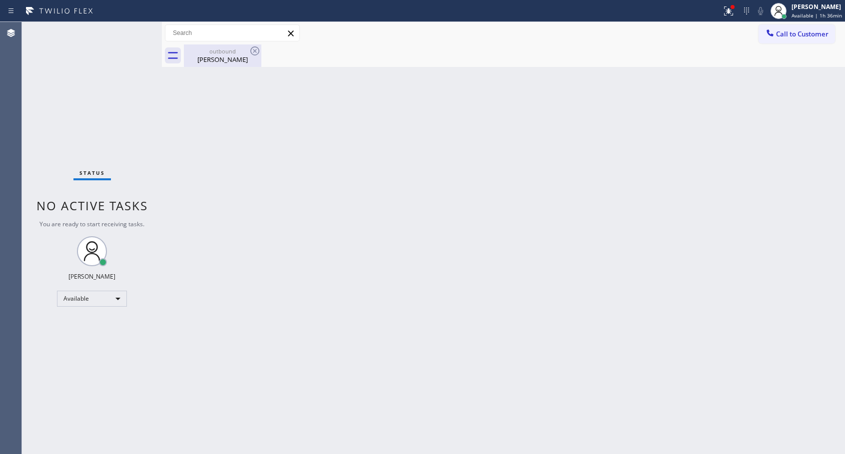
click at [225, 59] on div "[PERSON_NAME]" at bounding box center [222, 59] width 75 height 9
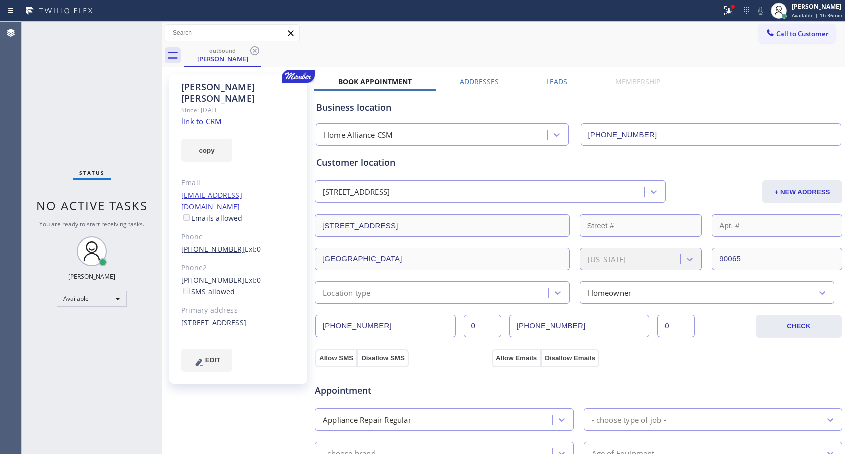
click at [206, 244] on link "[PHONE_NUMBER]" at bounding box center [212, 248] width 63 height 9
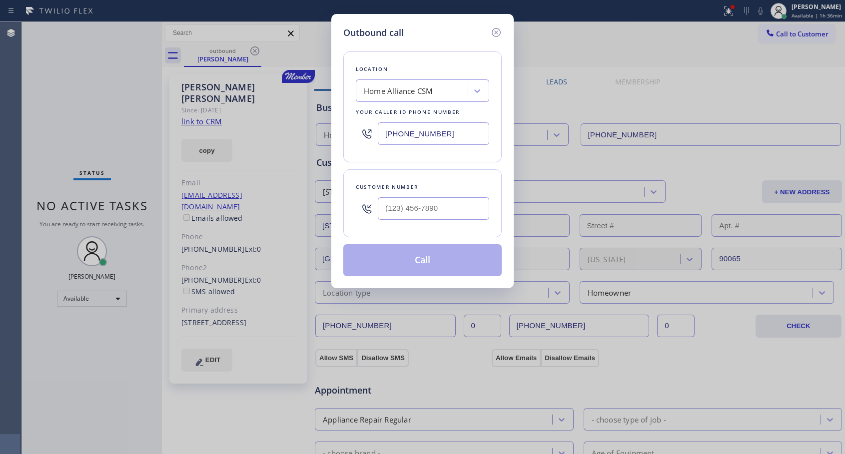
type input "[PHONE_NUMBER]"
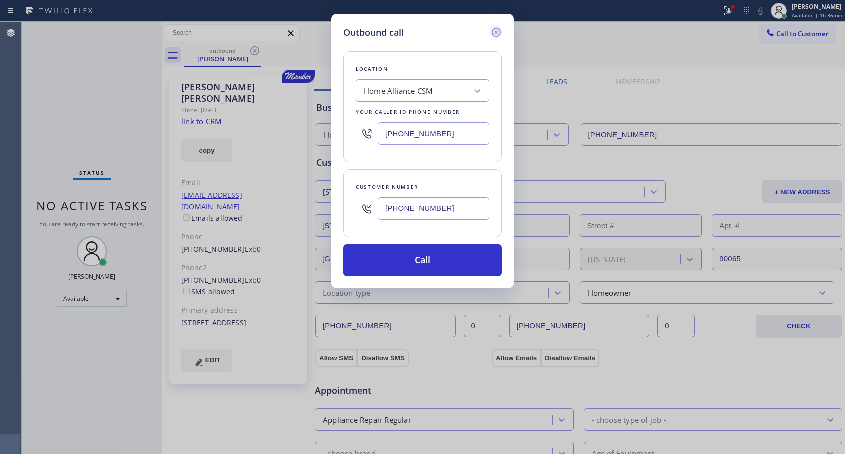
click at [494, 31] on icon at bounding box center [496, 32] width 12 height 12
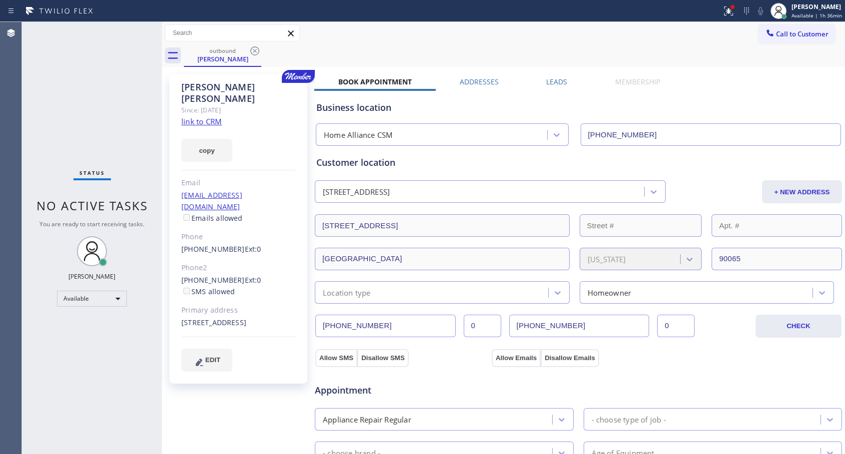
click at [785, 38] on span "Call to Customer" at bounding box center [802, 33] width 52 height 9
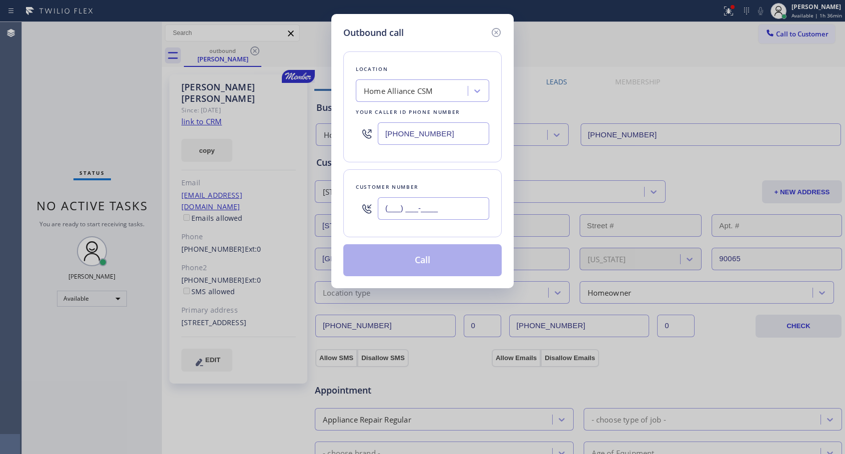
click at [382, 211] on input "(___) ___-____" at bounding box center [433, 208] width 111 height 22
paste input "310) 913-4224"
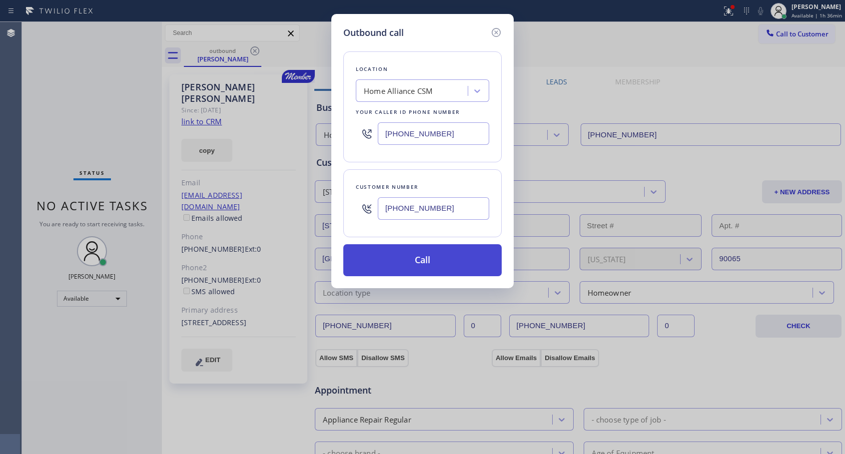
type input "[PHONE_NUMBER]"
click at [425, 259] on button "Call" at bounding box center [422, 260] width 158 height 32
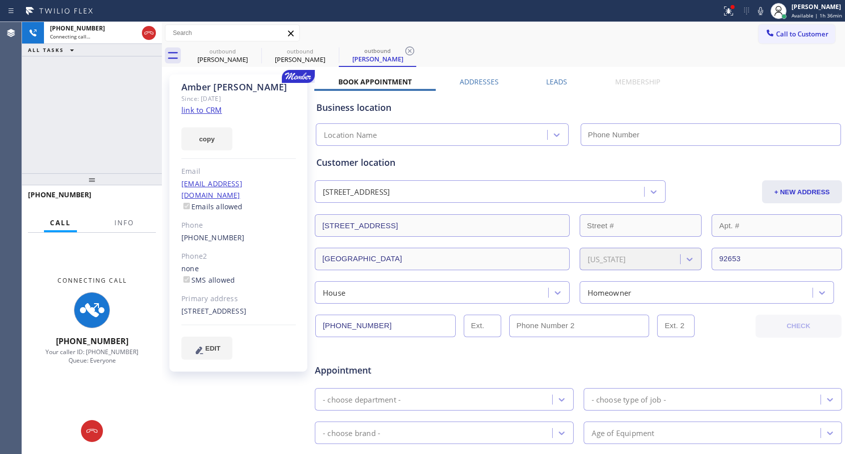
type input "[PHONE_NUMBER]"
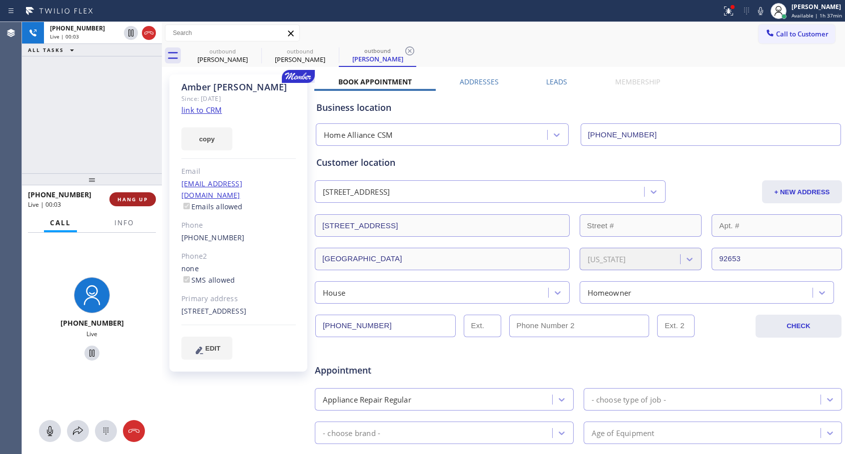
click at [150, 197] on button "HANG UP" at bounding box center [132, 199] width 46 height 14
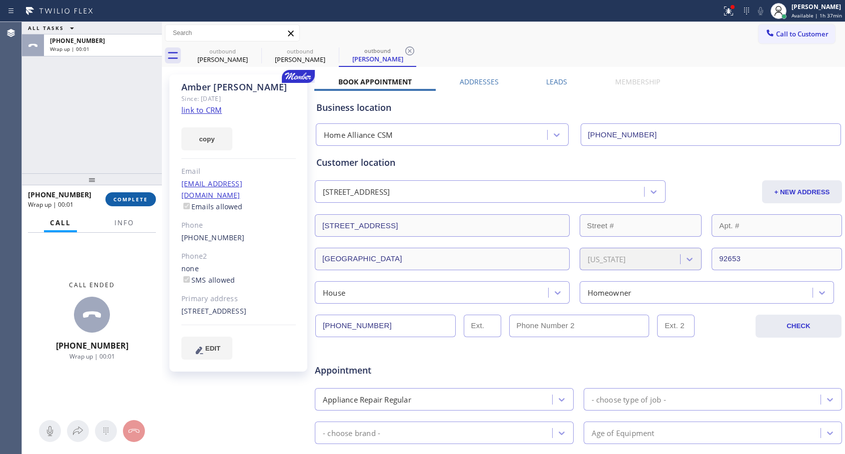
click at [150, 197] on button "COMPLETE" at bounding box center [130, 199] width 50 height 14
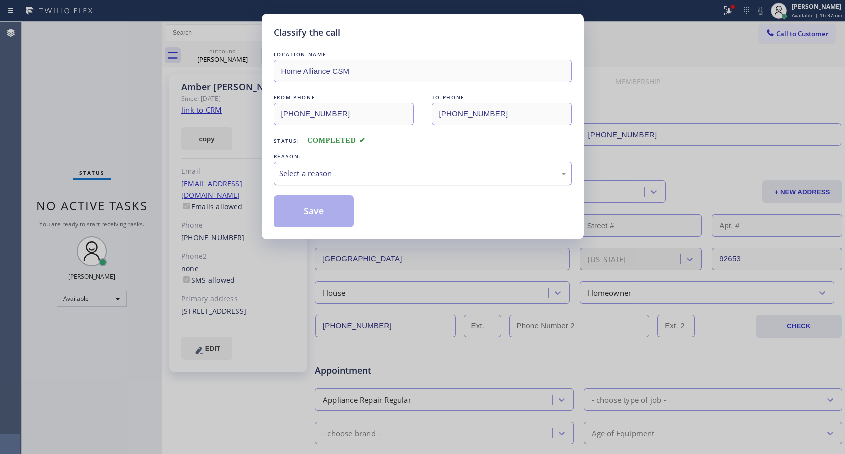
click at [333, 167] on div "Select a reason" at bounding box center [423, 173] width 298 height 23
click at [302, 211] on button "Save" at bounding box center [314, 211] width 80 height 32
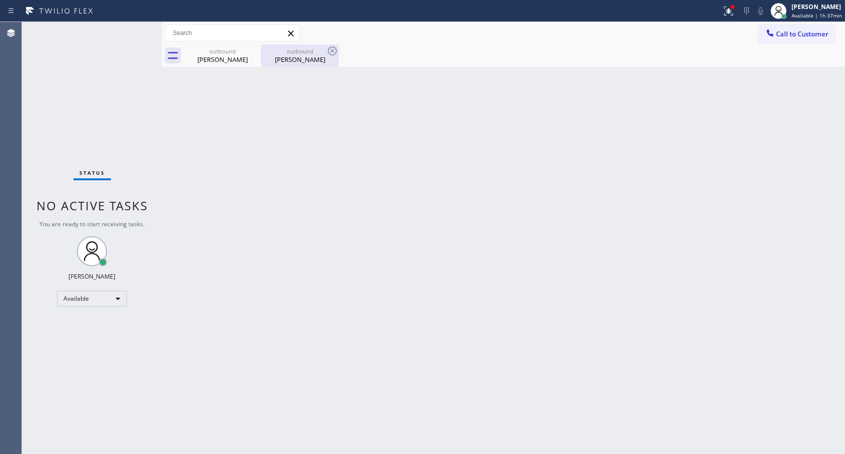
click at [292, 61] on div "[PERSON_NAME]" at bounding box center [299, 59] width 75 height 9
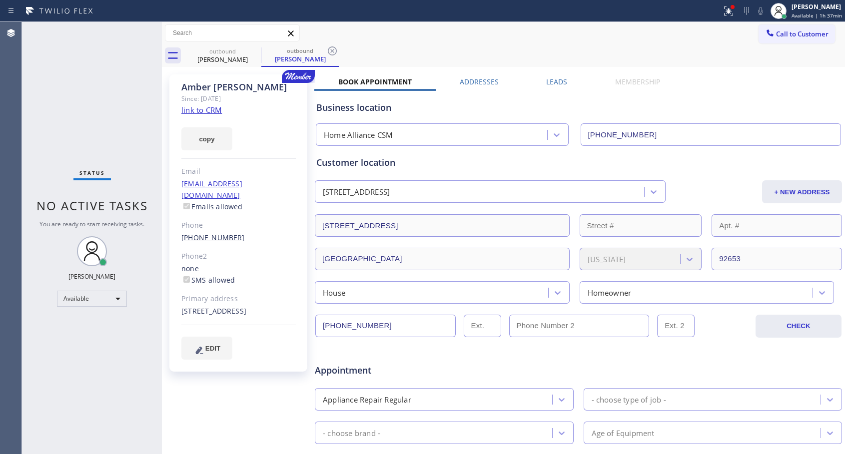
click at [213, 233] on link "[PHONE_NUMBER]" at bounding box center [212, 237] width 63 height 9
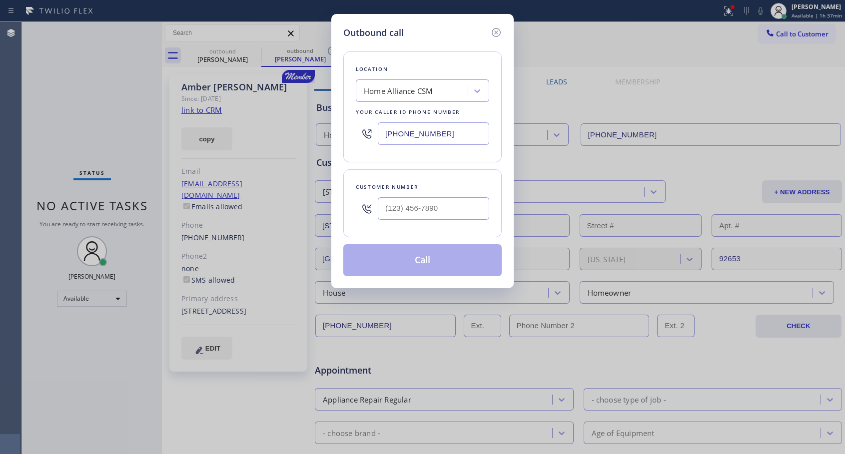
type input "[PHONE_NUMBER]"
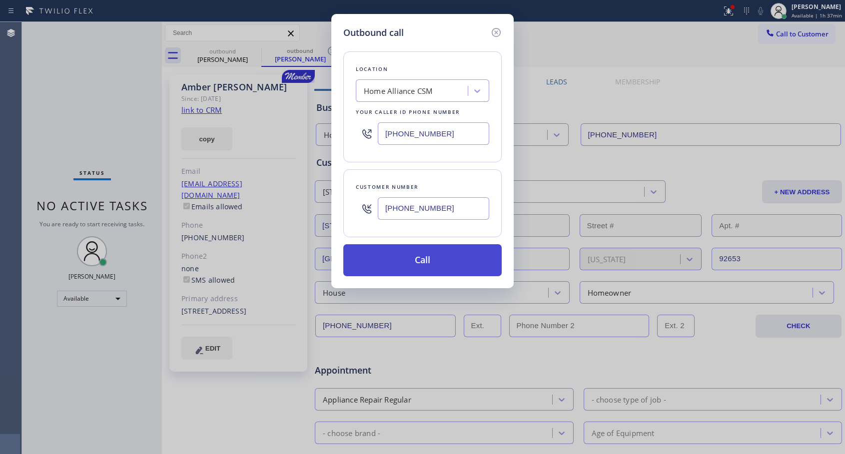
click at [397, 260] on button "Call" at bounding box center [422, 260] width 158 height 32
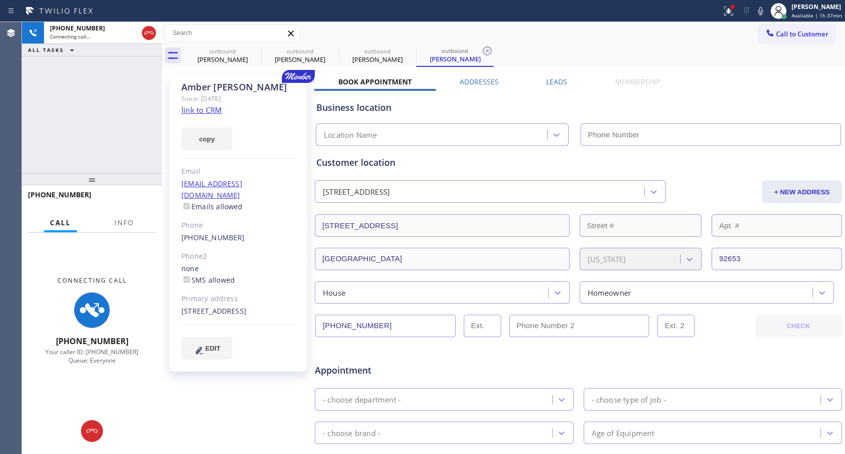
type input "[PHONE_NUMBER]"
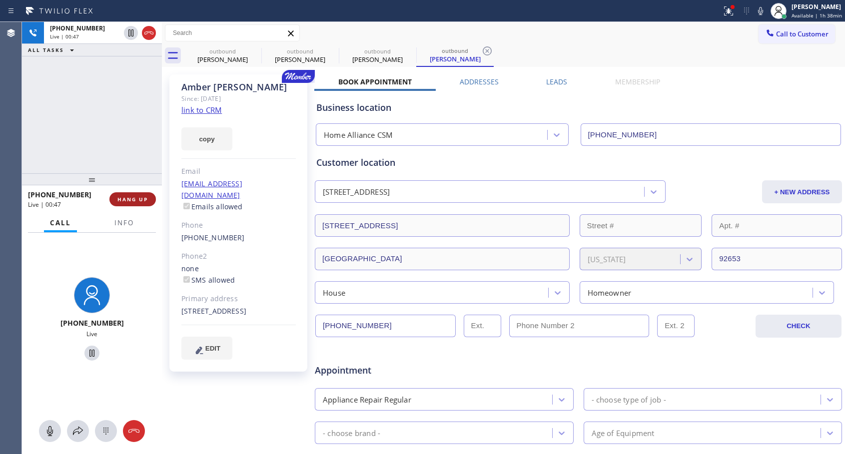
click at [139, 201] on span "HANG UP" at bounding box center [132, 199] width 30 height 7
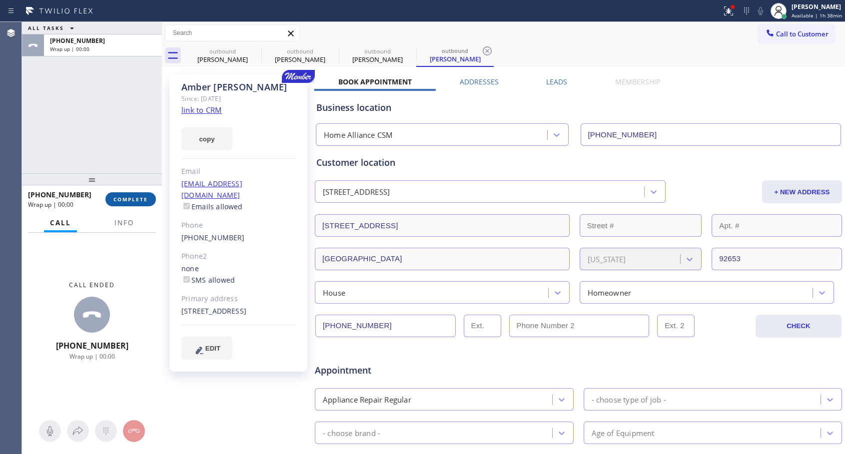
click at [139, 201] on span "COMPLETE" at bounding box center [130, 199] width 34 height 7
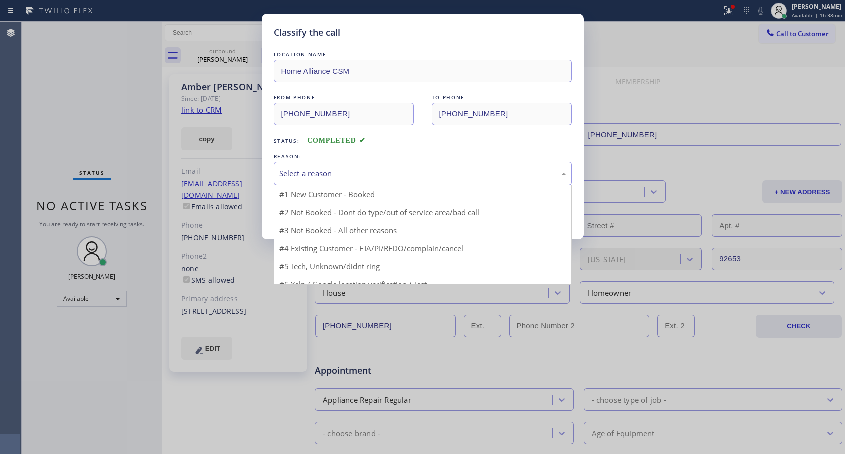
click at [353, 166] on div "Select a reason" at bounding box center [423, 173] width 298 height 23
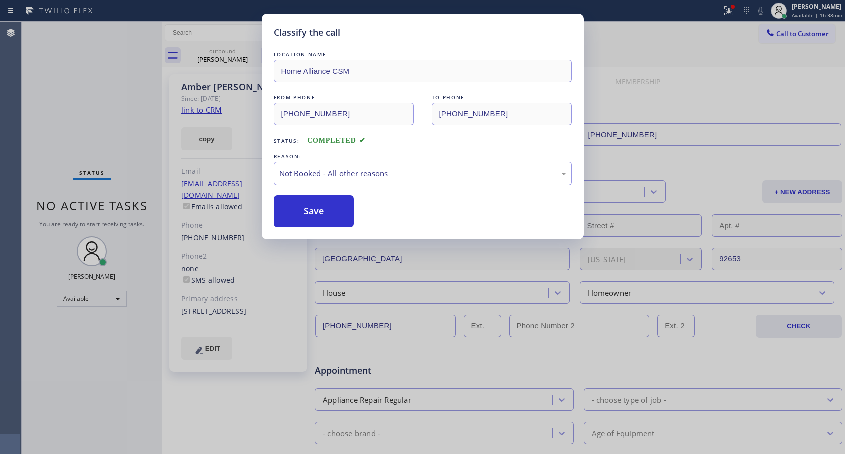
click at [306, 214] on button "Save" at bounding box center [314, 211] width 80 height 32
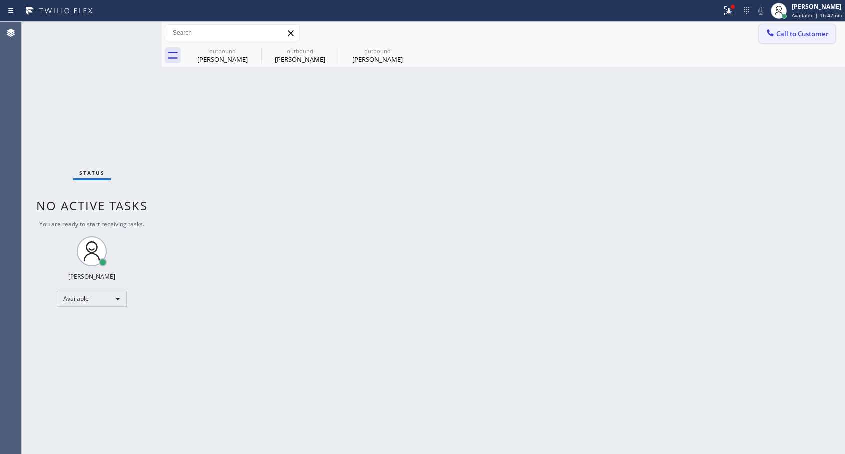
click at [783, 30] on span "Call to Customer" at bounding box center [802, 33] width 52 height 9
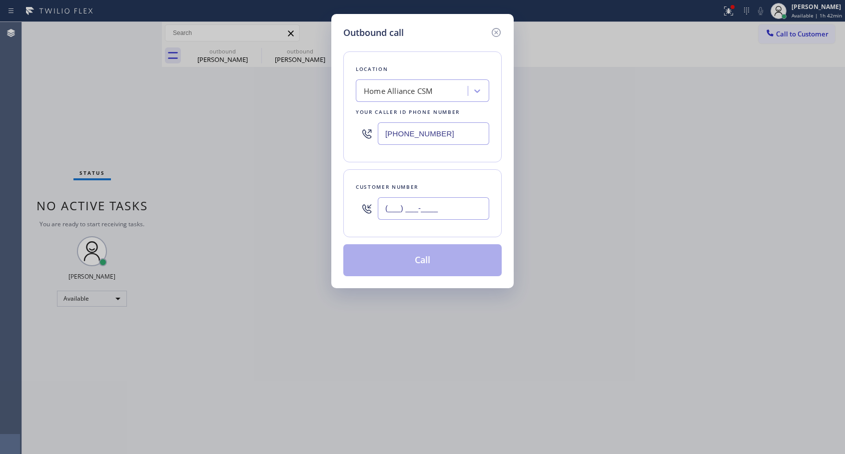
click at [388, 212] on input "(___) ___-____" at bounding box center [433, 208] width 111 height 22
paste input "714) 225-6807"
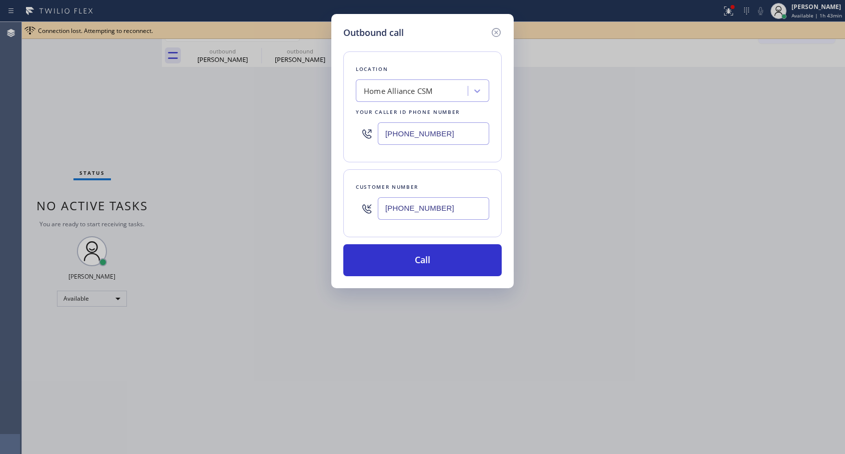
click at [394, 208] on input "[PHONE_NUMBER]" at bounding box center [433, 208] width 111 height 22
paste input "text"
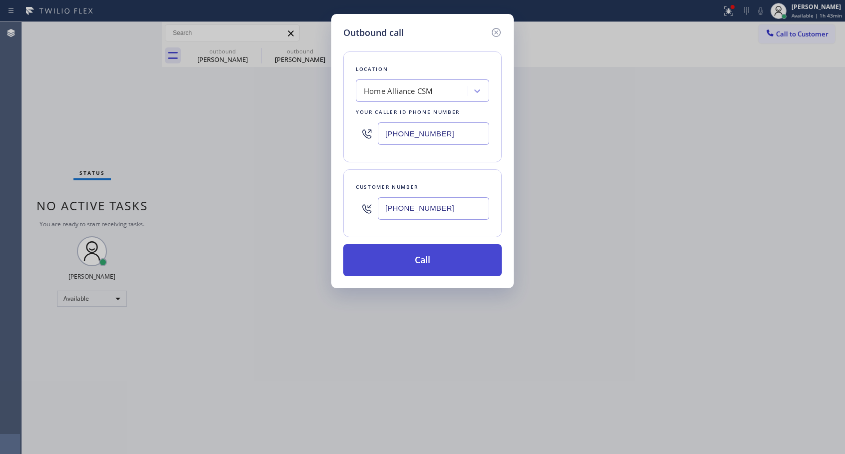
type input "[PHONE_NUMBER]"
click at [427, 262] on button "Call" at bounding box center [422, 260] width 158 height 32
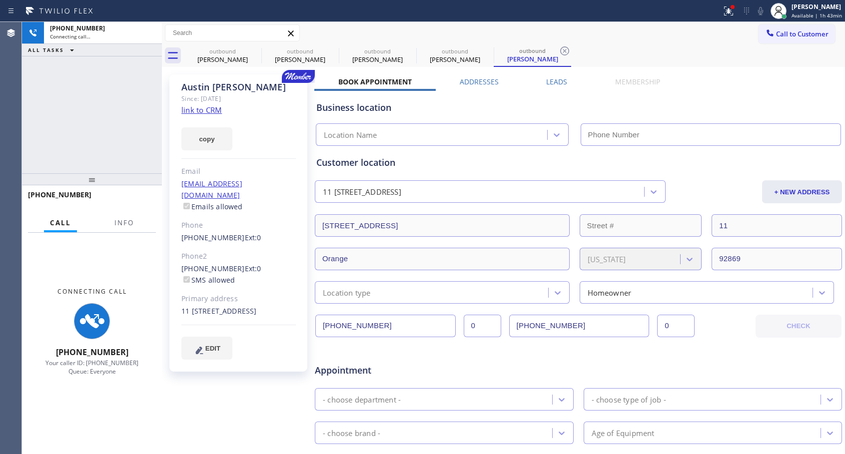
type input "[PHONE_NUMBER]"
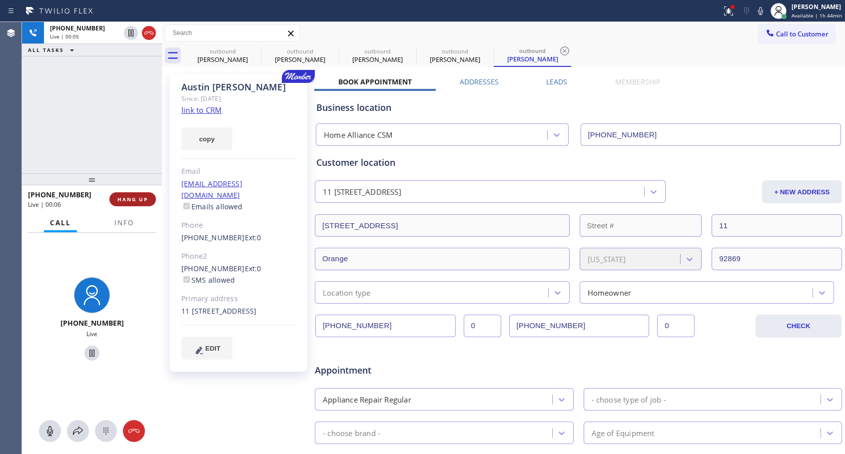
click at [137, 200] on span "HANG UP" at bounding box center [132, 199] width 30 height 7
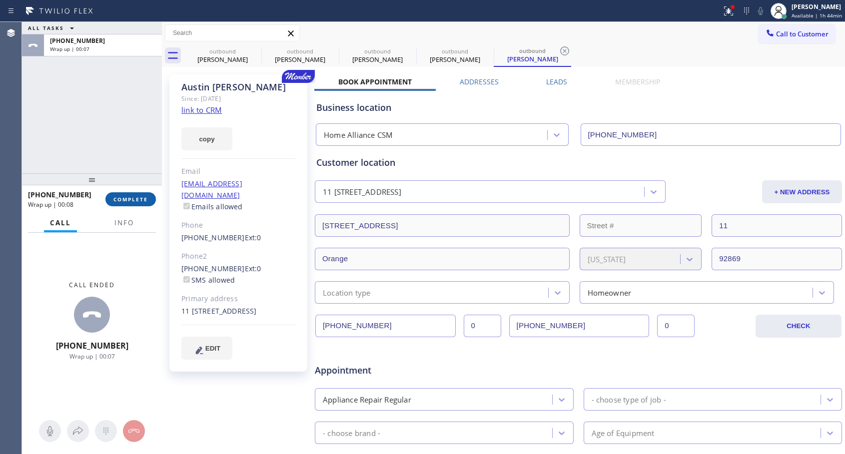
click at [136, 201] on span "COMPLETE" at bounding box center [130, 199] width 34 height 7
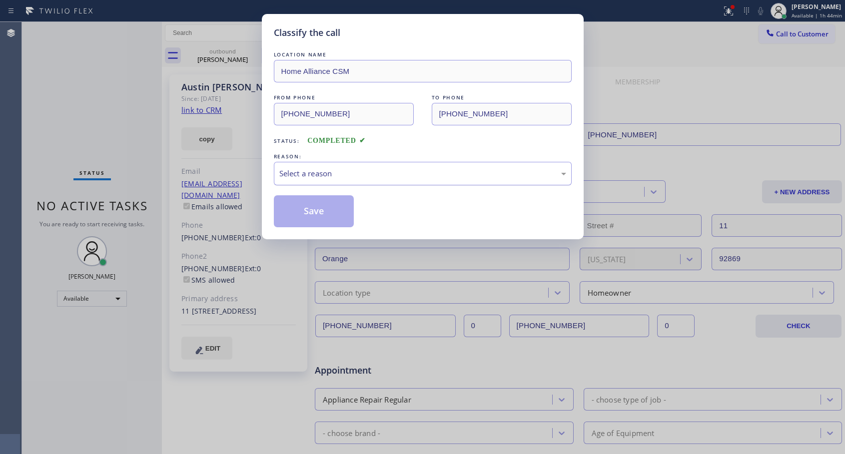
click at [313, 171] on div "Select a reason" at bounding box center [422, 173] width 287 height 11
click at [311, 211] on button "Save" at bounding box center [314, 211] width 80 height 32
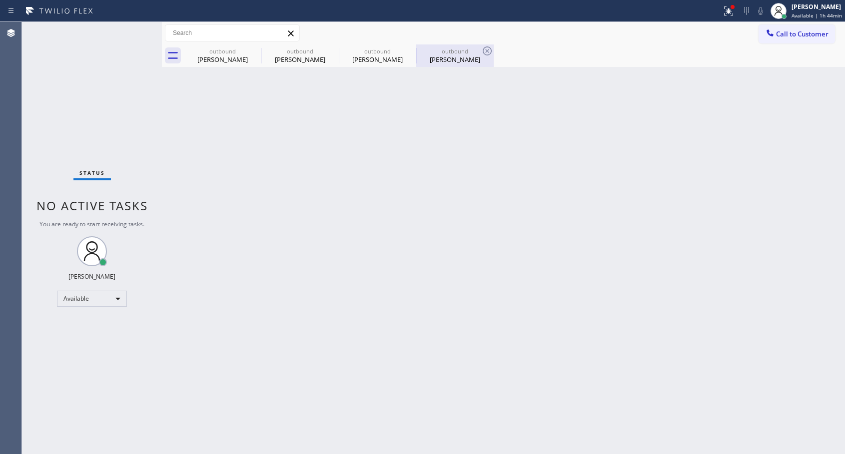
click at [445, 63] on div "[PERSON_NAME]" at bounding box center [454, 59] width 75 height 9
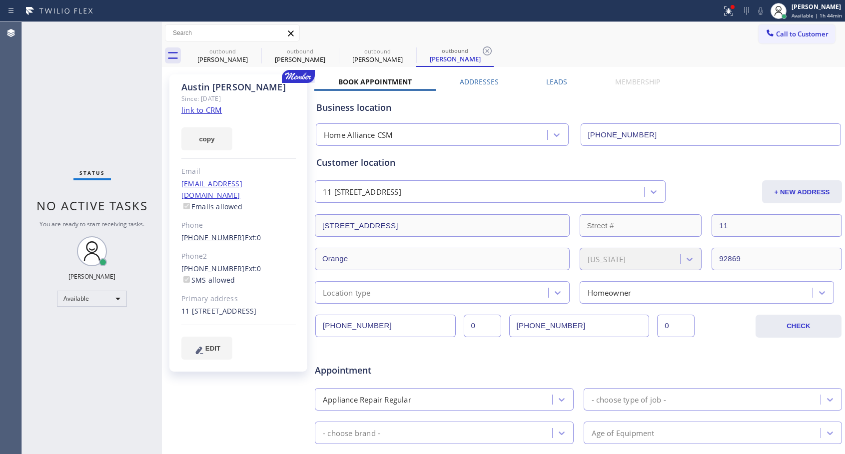
click at [205, 233] on link "[PHONE_NUMBER]" at bounding box center [212, 237] width 63 height 9
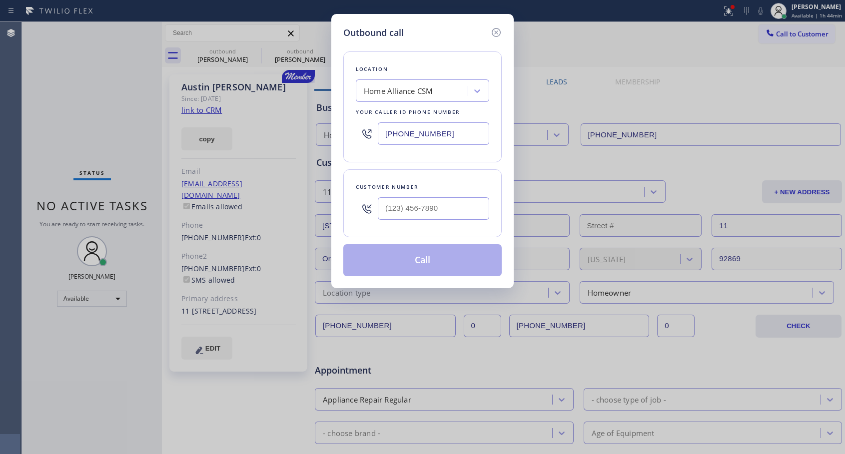
type input "[PHONE_NUMBER]"
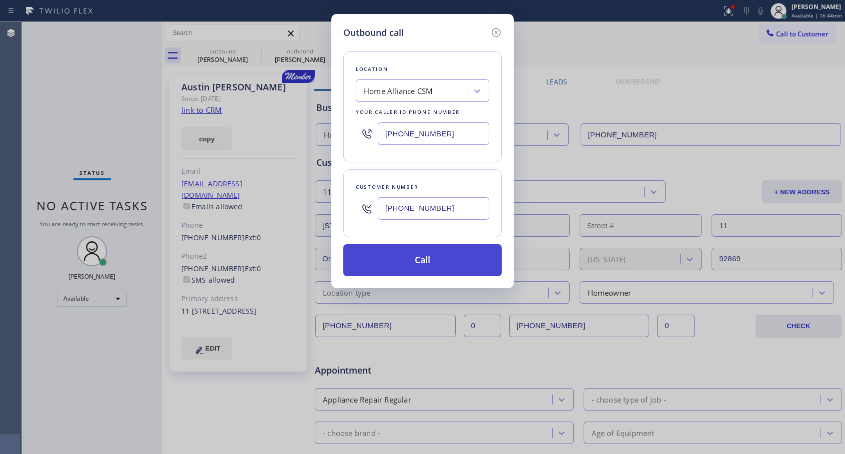
click at [399, 259] on button "Call" at bounding box center [422, 260] width 158 height 32
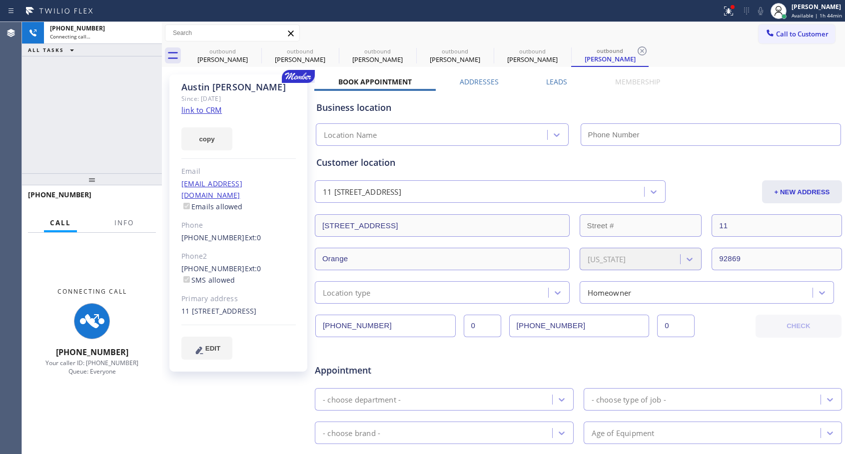
type input "[PHONE_NUMBER]"
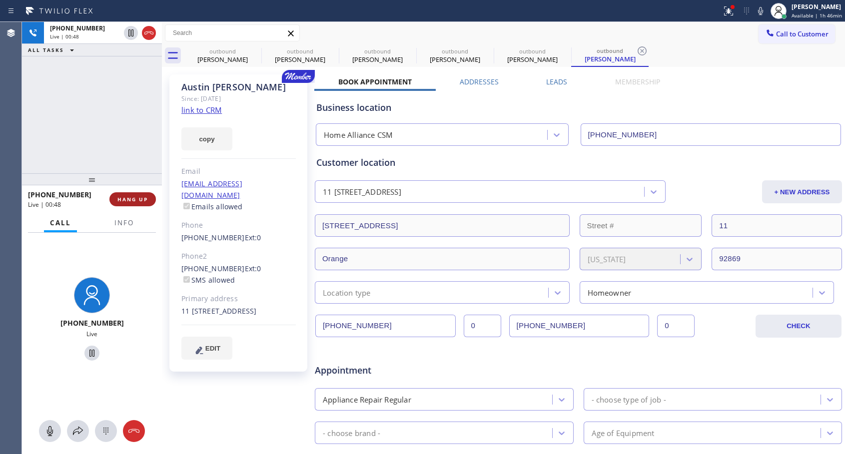
click at [123, 204] on button "HANG UP" at bounding box center [132, 199] width 46 height 14
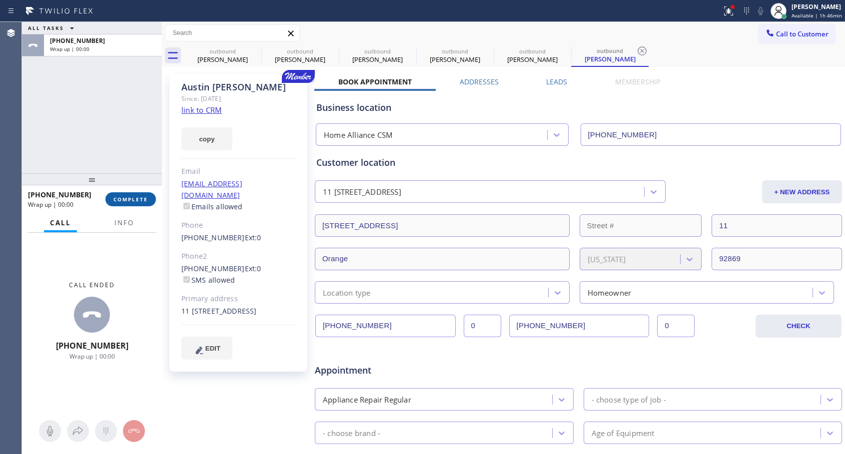
click at [123, 204] on button "COMPLETE" at bounding box center [130, 199] width 50 height 14
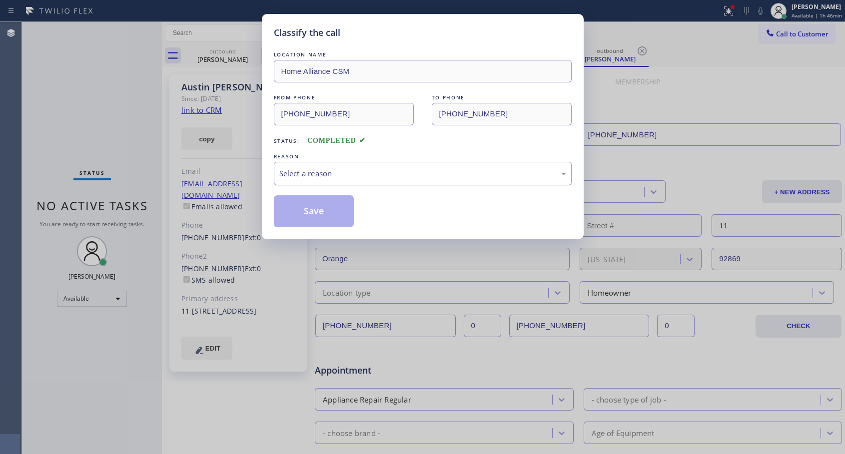
drag, startPoint x: 327, startPoint y: 173, endPoint x: 321, endPoint y: 182, distance: 10.1
click at [327, 173] on div "Select a reason" at bounding box center [422, 173] width 287 height 11
click at [303, 212] on button "Save" at bounding box center [314, 211] width 80 height 32
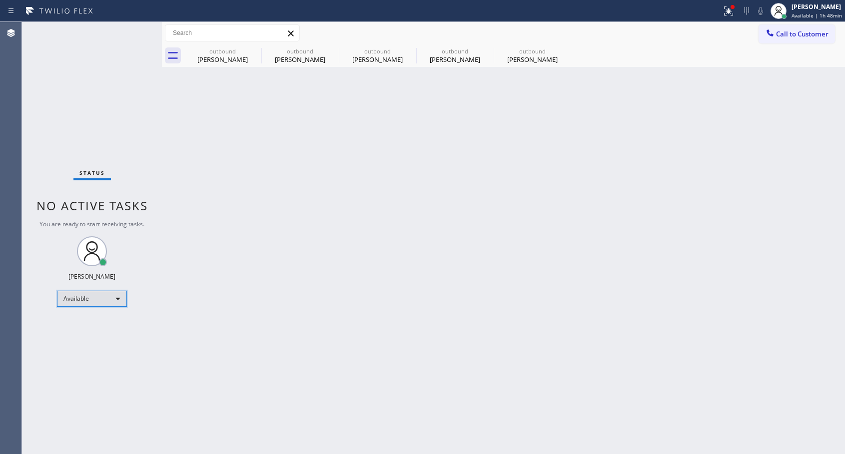
click at [98, 294] on div "Available" at bounding box center [92, 299] width 70 height 16
click at [64, 334] on li "Unavailable" at bounding box center [91, 338] width 68 height 12
